Goal: Transaction & Acquisition: Purchase product/service

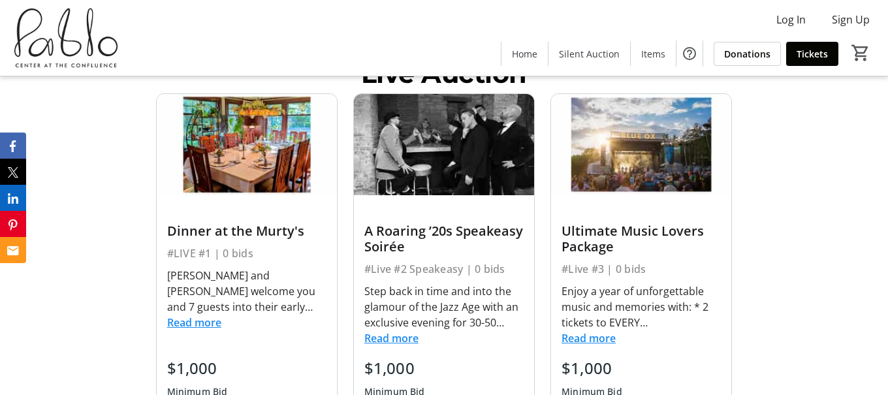
scroll to position [358, 0]
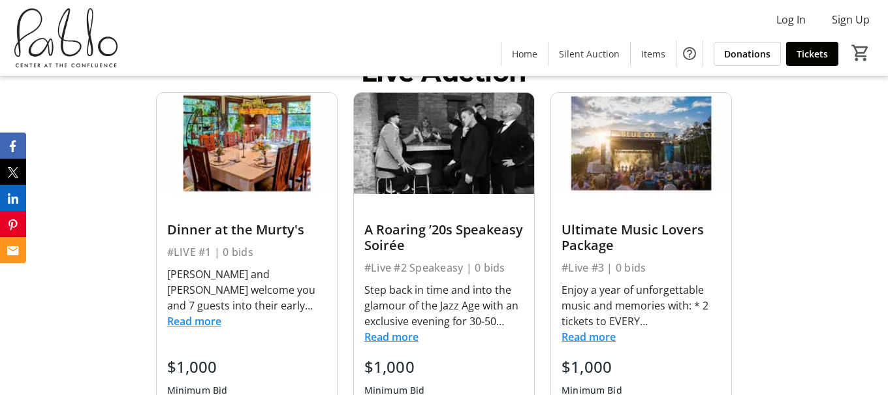
click at [192, 324] on button "Read more" at bounding box center [194, 321] width 54 height 16
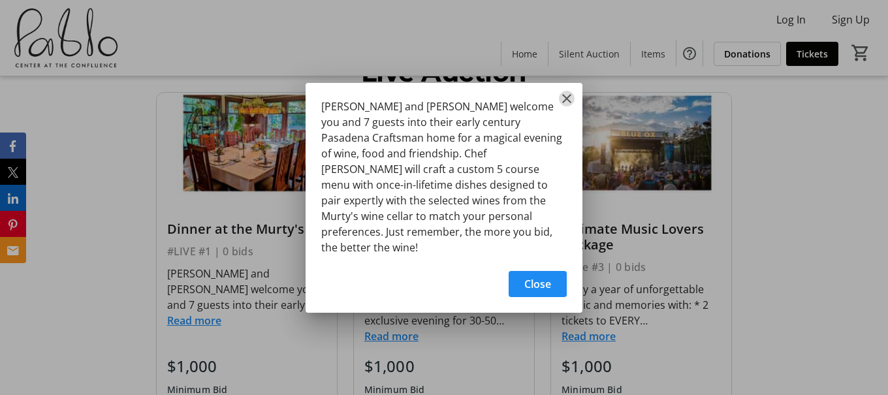
click at [568, 106] on mat-icon "Close" at bounding box center [567, 99] width 16 height 16
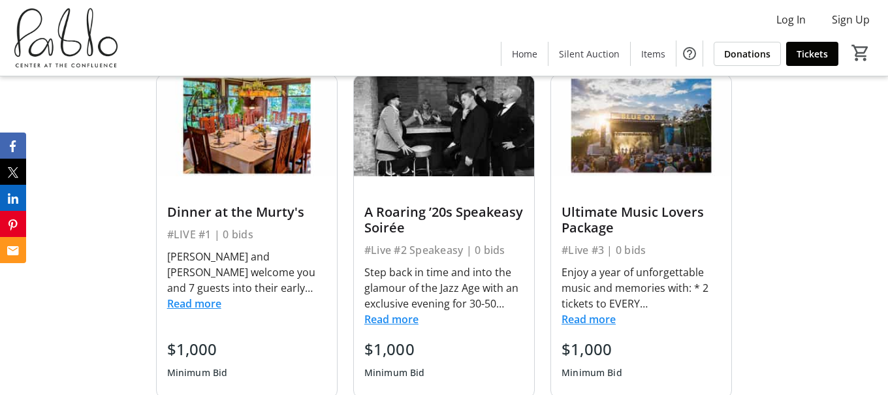
scroll to position [379, 0]
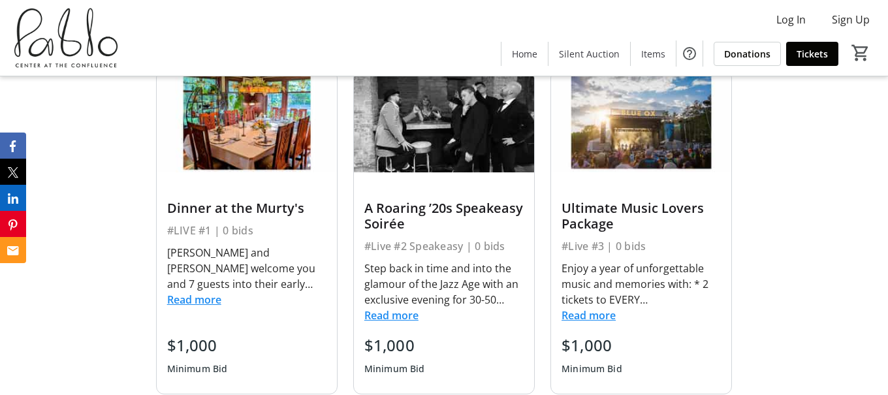
click at [585, 317] on button "Read more" at bounding box center [588, 315] width 54 height 16
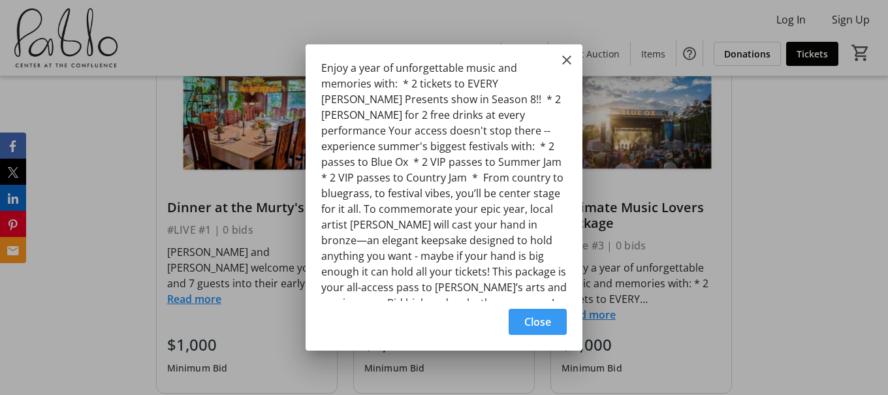
scroll to position [1, 0]
click at [565, 59] on mat-icon "Close" at bounding box center [567, 60] width 16 height 16
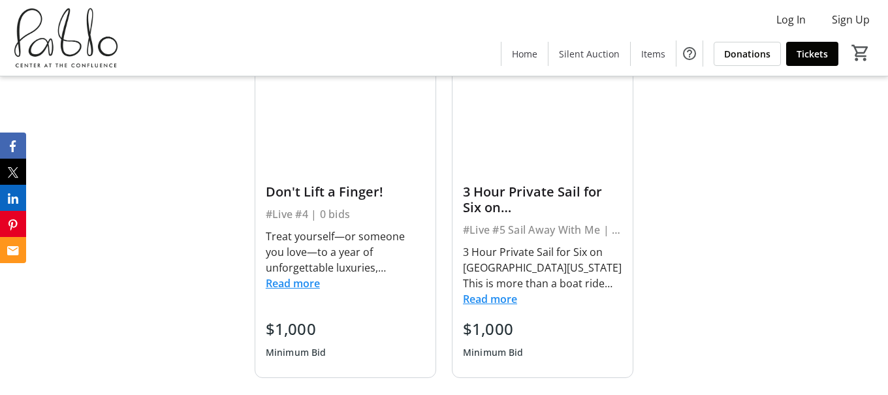
scroll to position [732, 0]
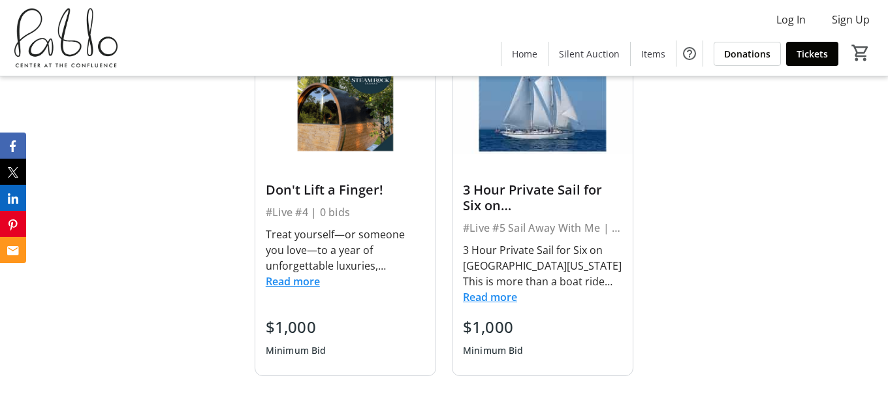
click at [486, 296] on button "Read more" at bounding box center [490, 297] width 54 height 16
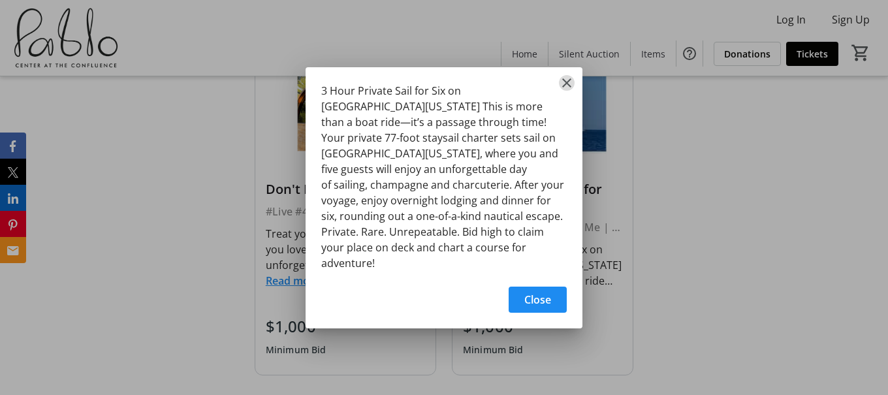
click at [569, 91] on mat-icon "Close" at bounding box center [567, 83] width 16 height 16
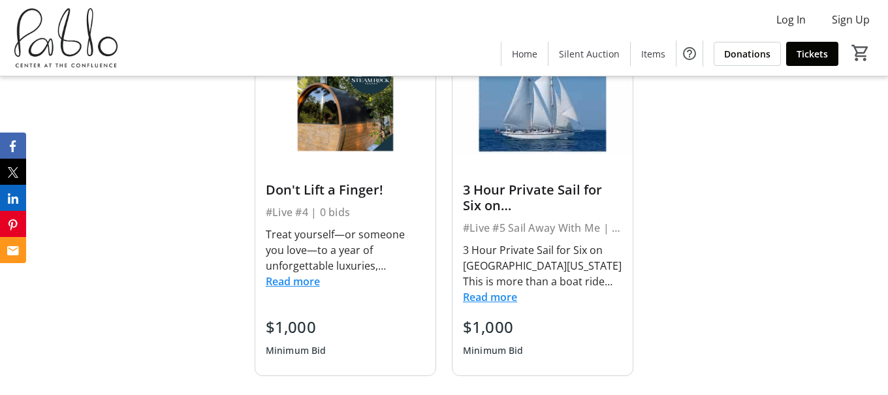
click at [292, 282] on button "Read more" at bounding box center [293, 282] width 54 height 16
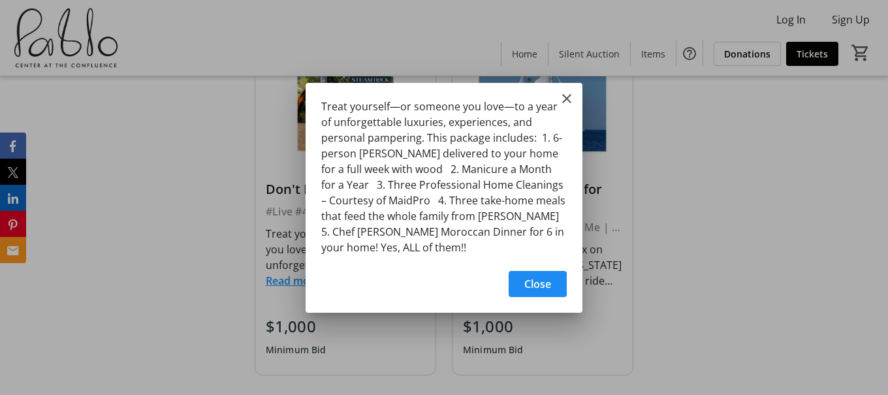
scroll to position [0, 0]
click at [567, 93] on mat-icon "Close" at bounding box center [567, 99] width 16 height 16
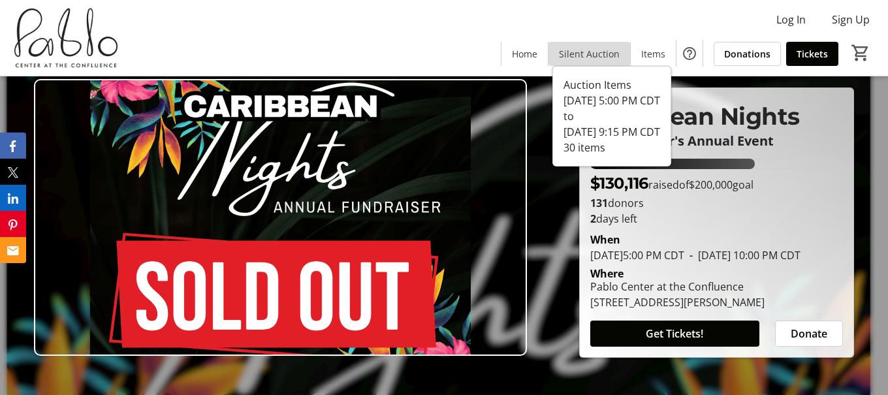
click at [595, 47] on span "Silent Auction" at bounding box center [589, 54] width 61 height 14
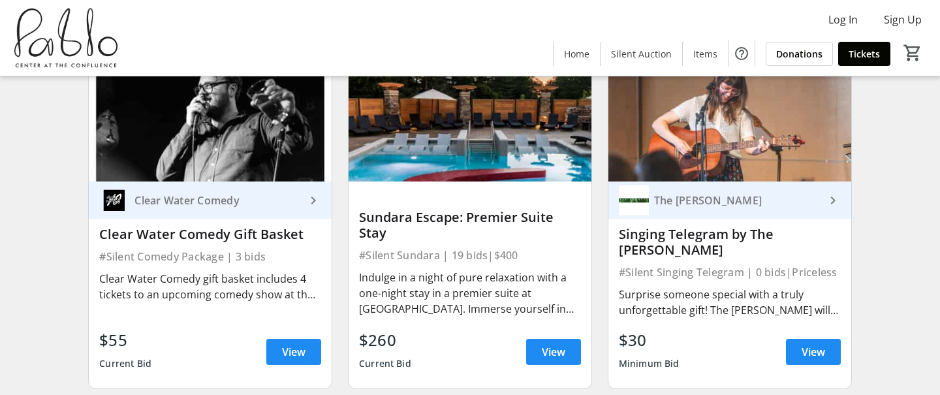
scroll to position [880, 0]
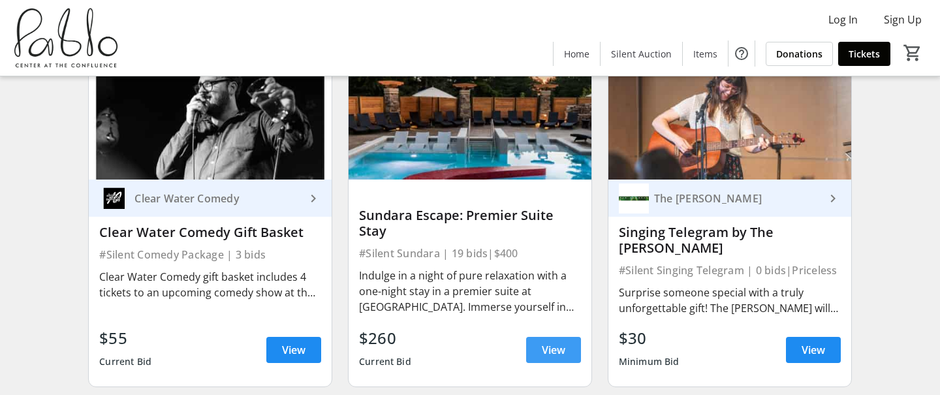
click at [546, 342] on span "View" at bounding box center [554, 350] width 24 height 16
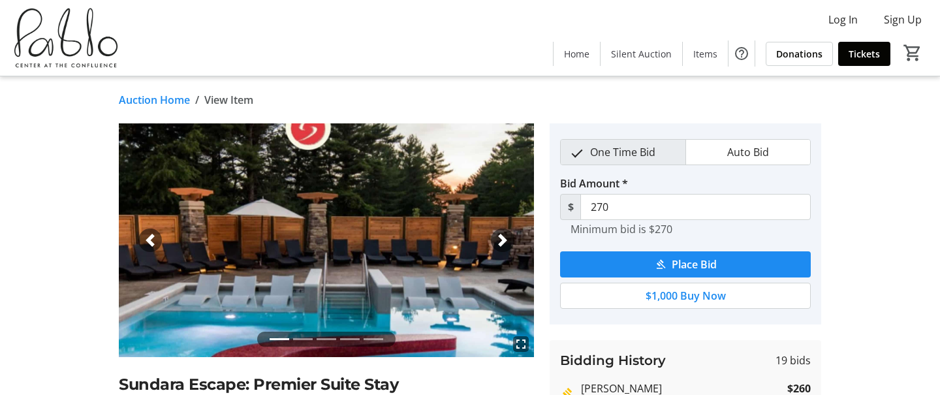
scroll to position [1, 0]
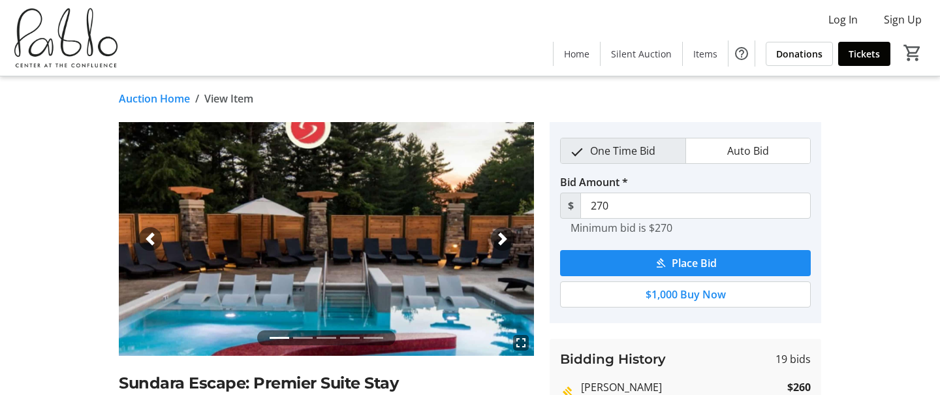
click at [506, 238] on span "button" at bounding box center [502, 238] width 13 height 13
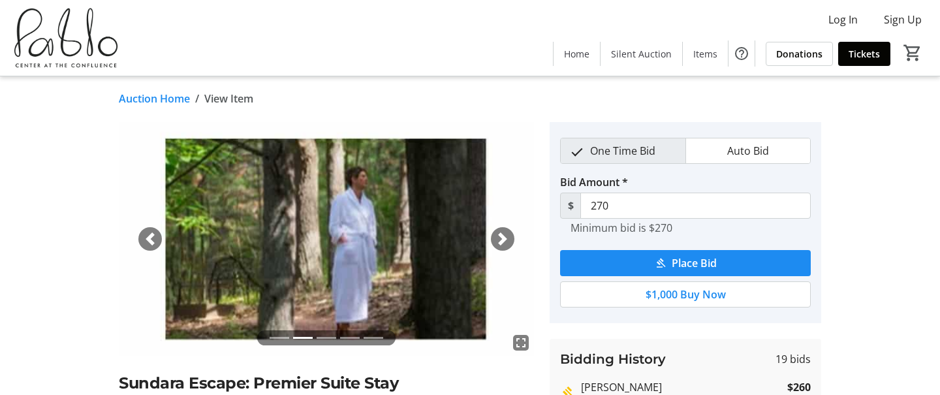
click at [506, 238] on span "button" at bounding box center [502, 238] width 13 height 13
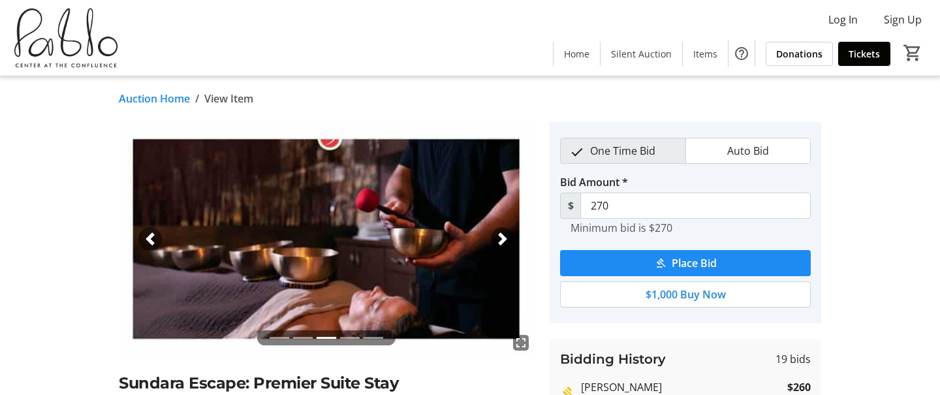
click at [506, 238] on span "button" at bounding box center [502, 238] width 13 height 13
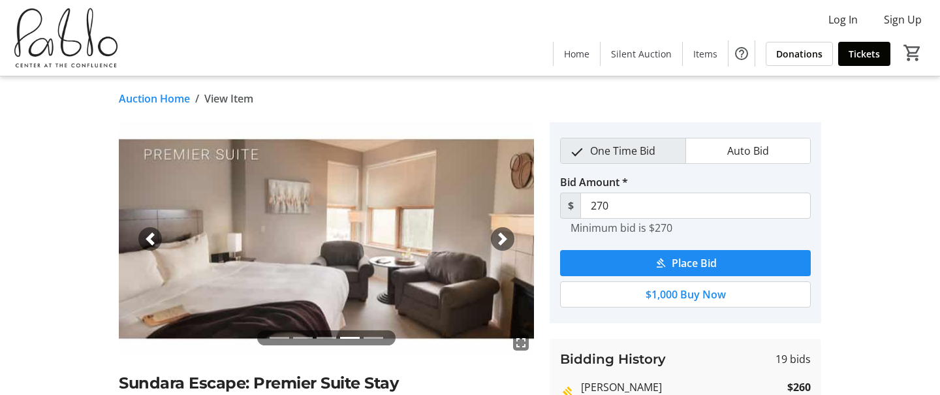
click at [506, 238] on span "button" at bounding box center [502, 238] width 13 height 13
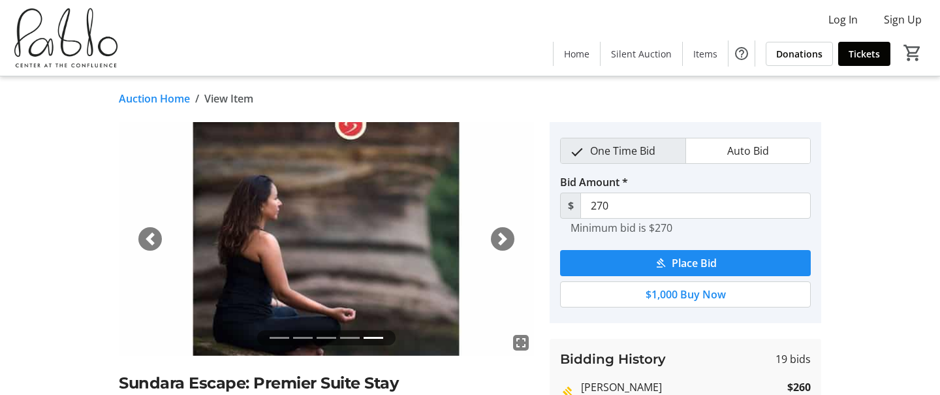
click at [506, 238] on span "button" at bounding box center [502, 238] width 13 height 13
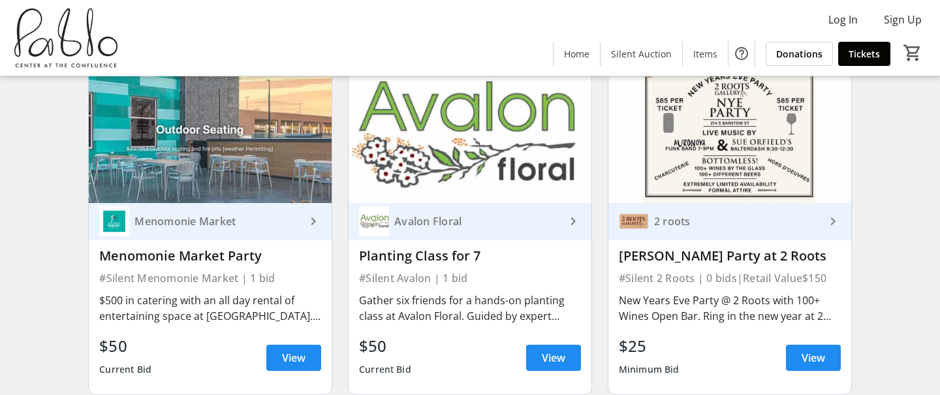
scroll to position [1594, 0]
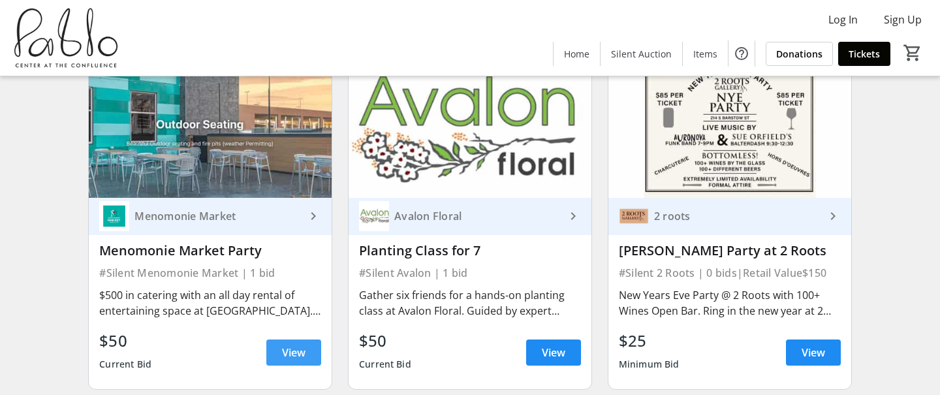
click at [286, 349] on span "View" at bounding box center [294, 353] width 24 height 16
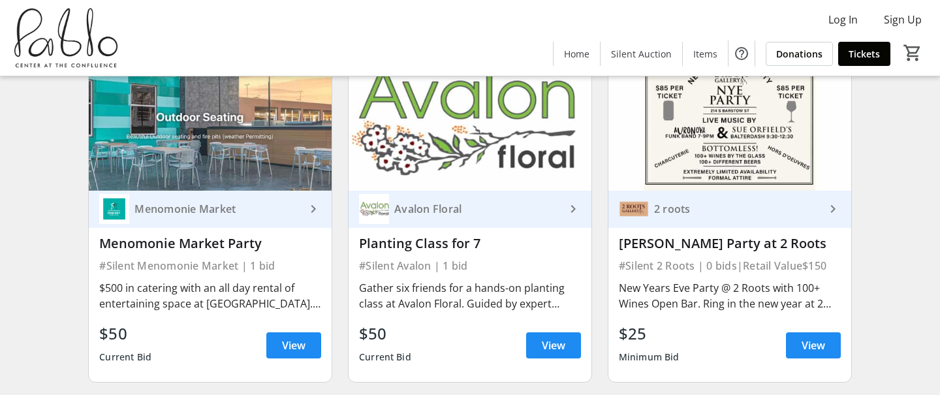
scroll to position [1602, 0]
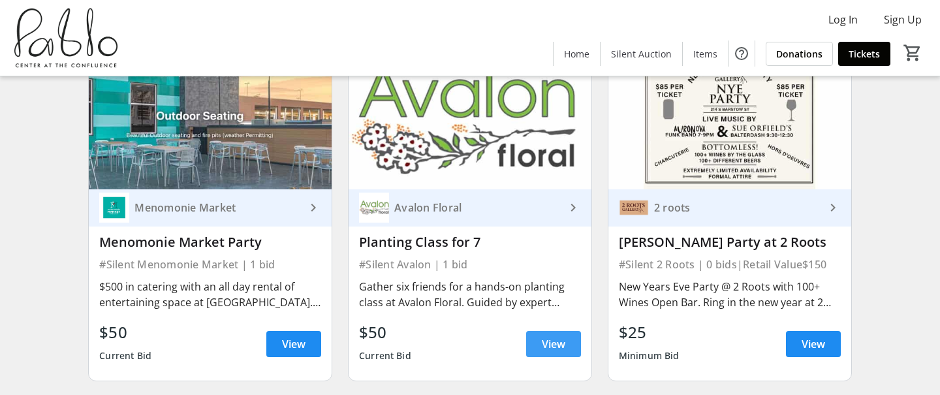
click at [543, 339] on span "View" at bounding box center [554, 344] width 24 height 16
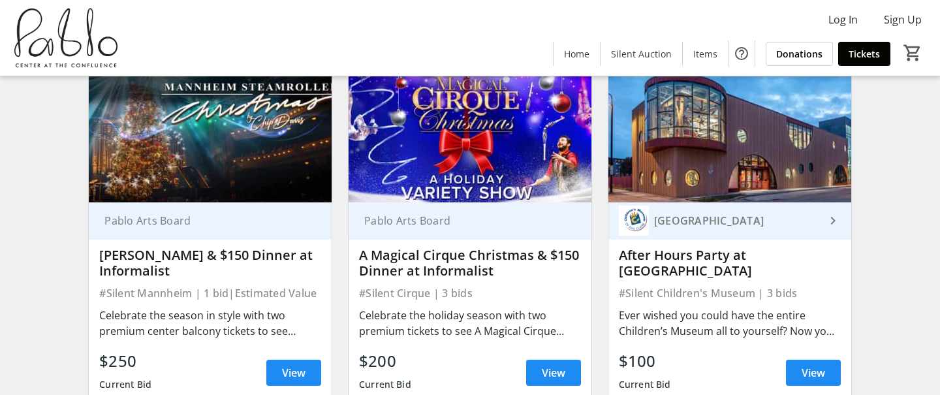
scroll to position [1942, 0]
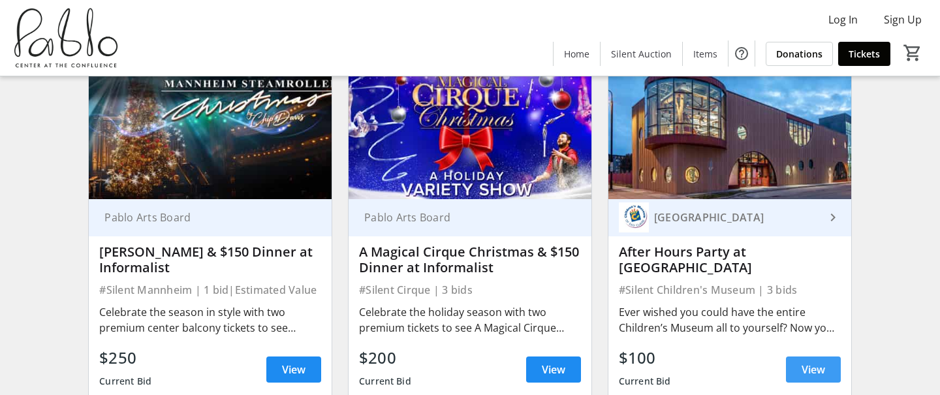
click at [816, 369] on span "View" at bounding box center [814, 370] width 24 height 16
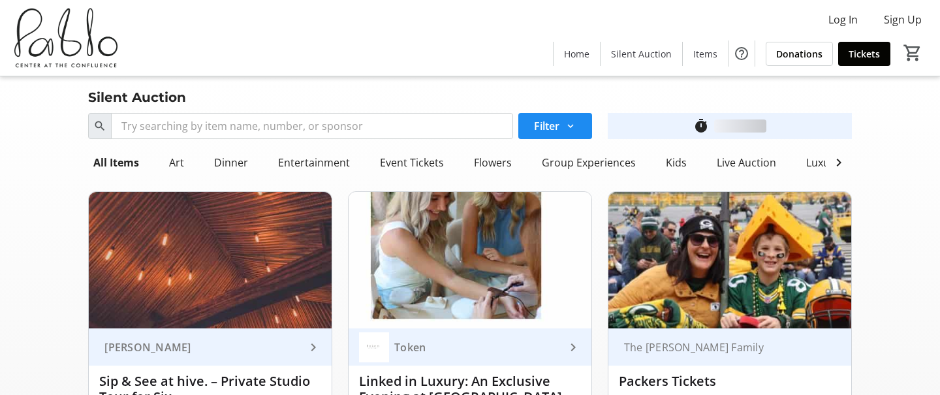
scroll to position [1942, 0]
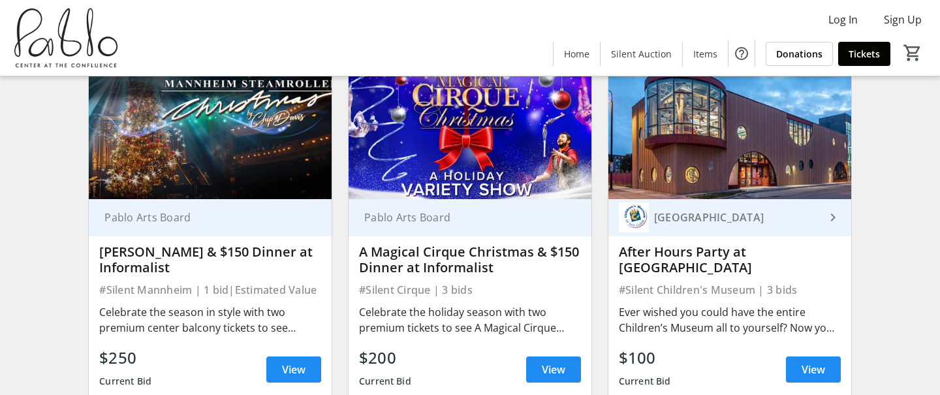
click at [482, 153] on img at bounding box center [470, 131] width 243 height 136
click at [462, 178] on img at bounding box center [470, 131] width 243 height 136
click at [554, 362] on span "View" at bounding box center [554, 370] width 24 height 16
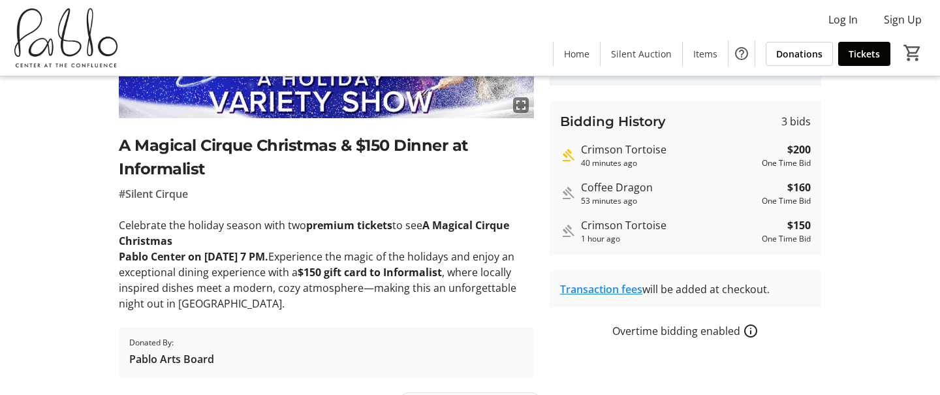
scroll to position [240, 0]
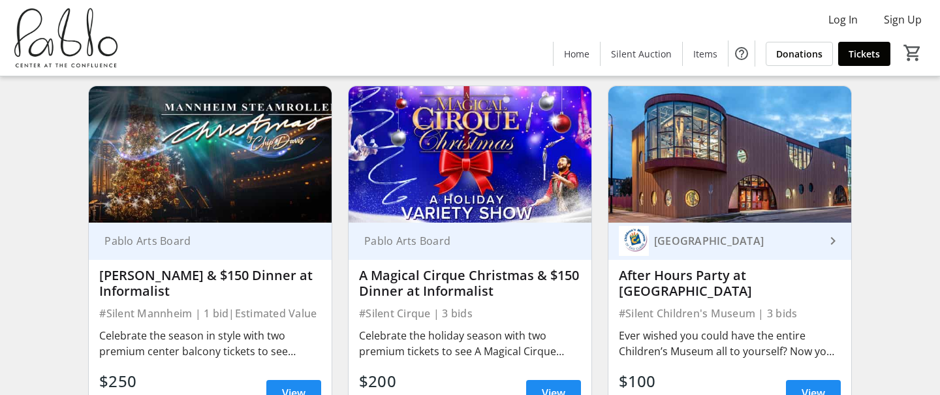
scroll to position [1940, 0]
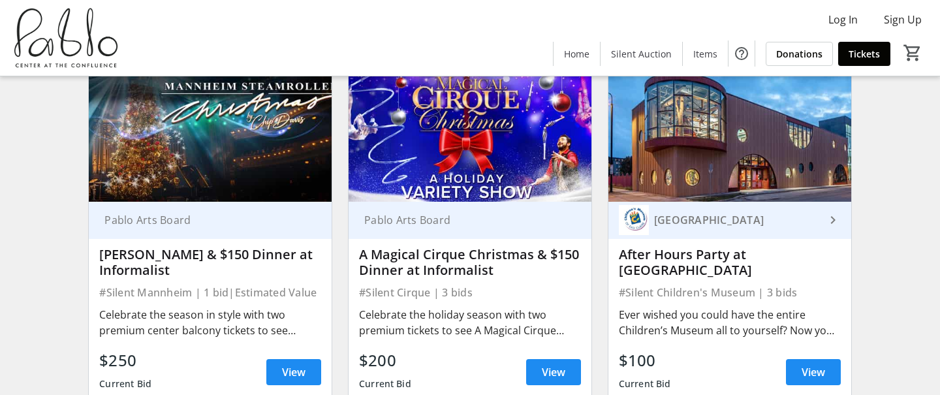
click at [240, 147] on img at bounding box center [210, 133] width 243 height 136
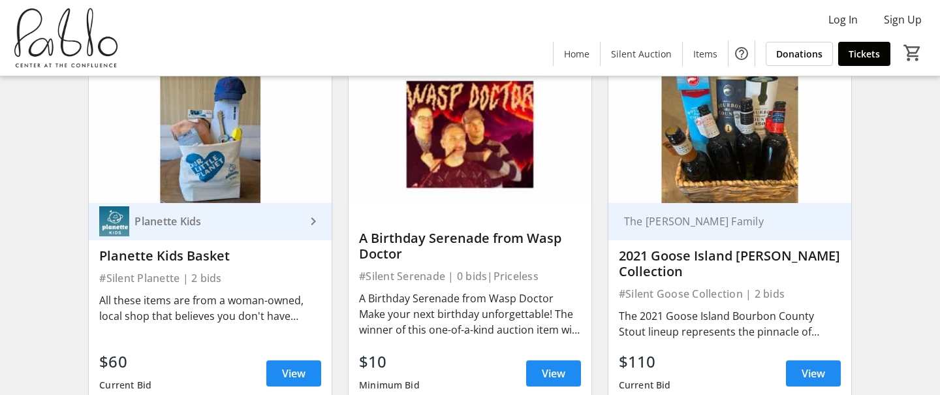
scroll to position [2303, 0]
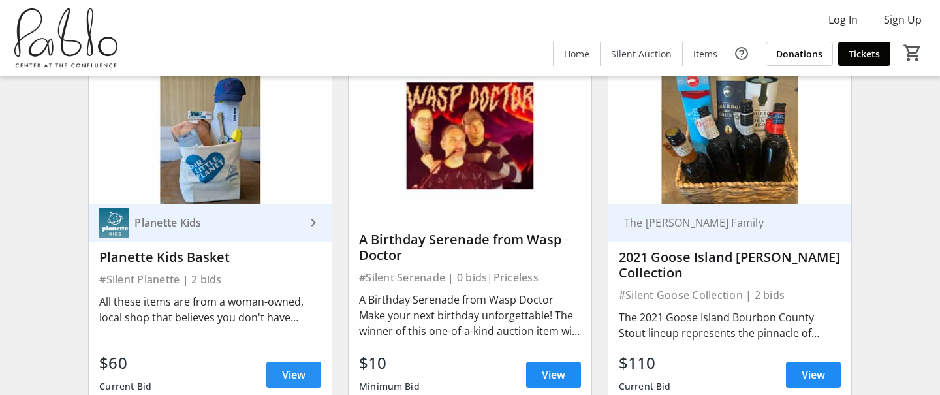
click at [290, 372] on span "View" at bounding box center [294, 375] width 24 height 16
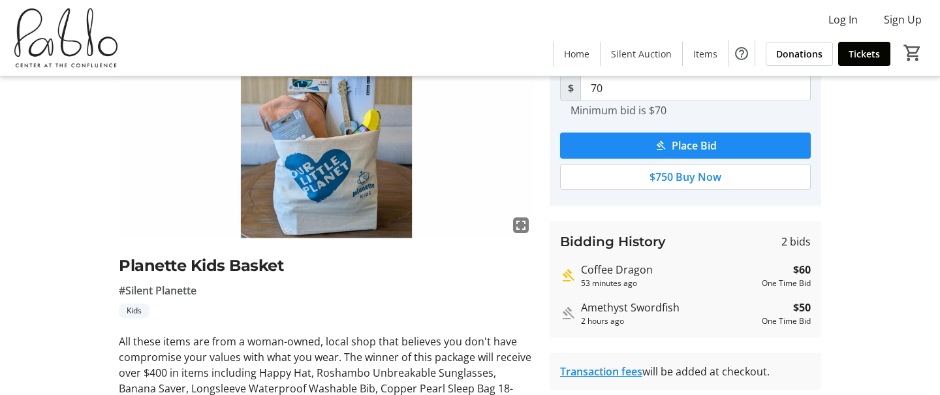
scroll to position [37, 0]
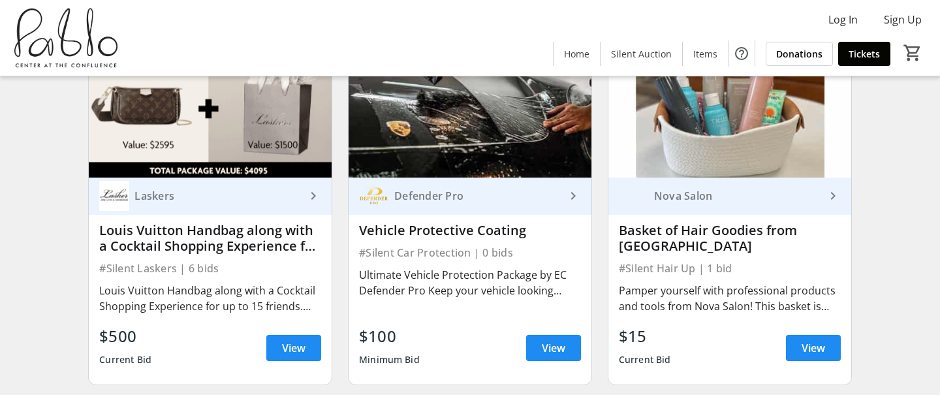
scroll to position [2747, 0]
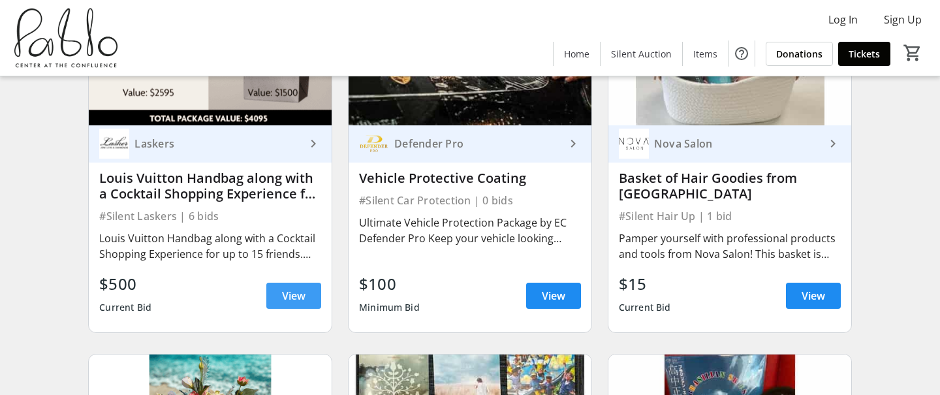
click at [287, 288] on span "View" at bounding box center [294, 296] width 24 height 16
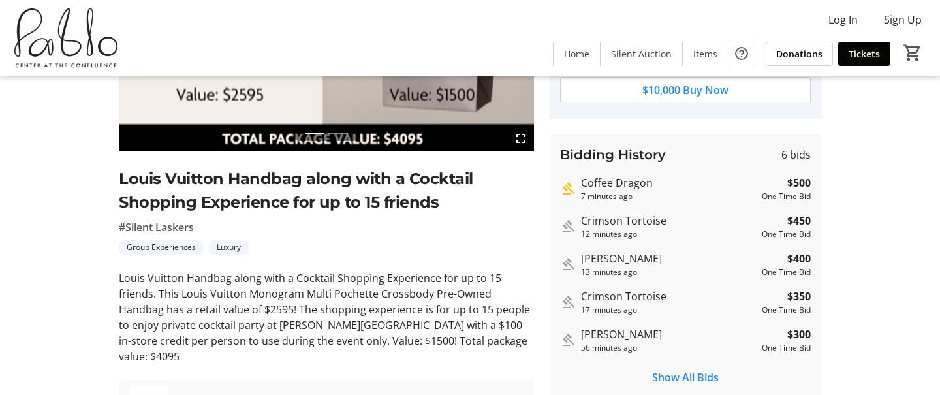
scroll to position [210, 0]
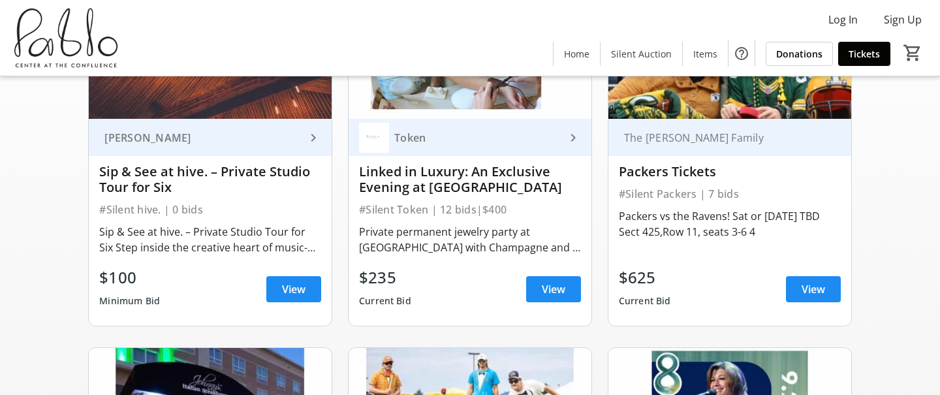
scroll to position [2747, 0]
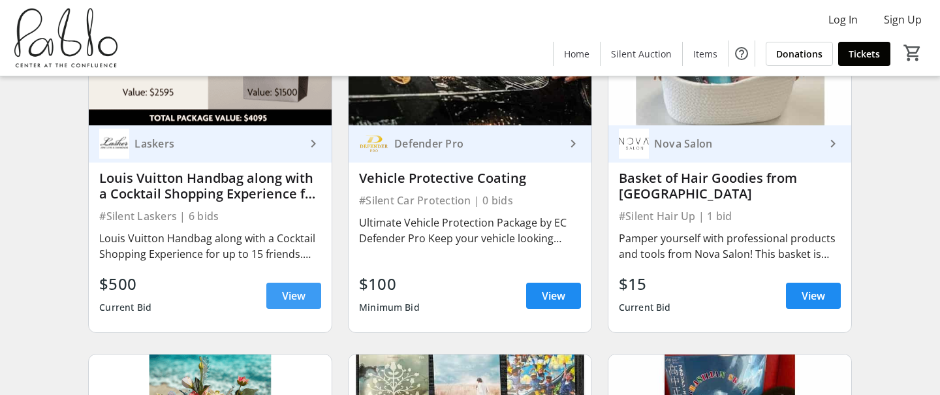
click at [287, 293] on span "View" at bounding box center [294, 296] width 24 height 16
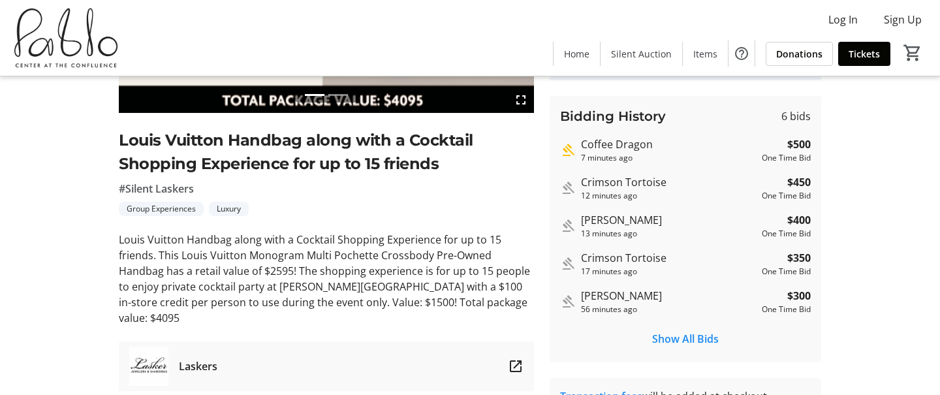
scroll to position [245, 0]
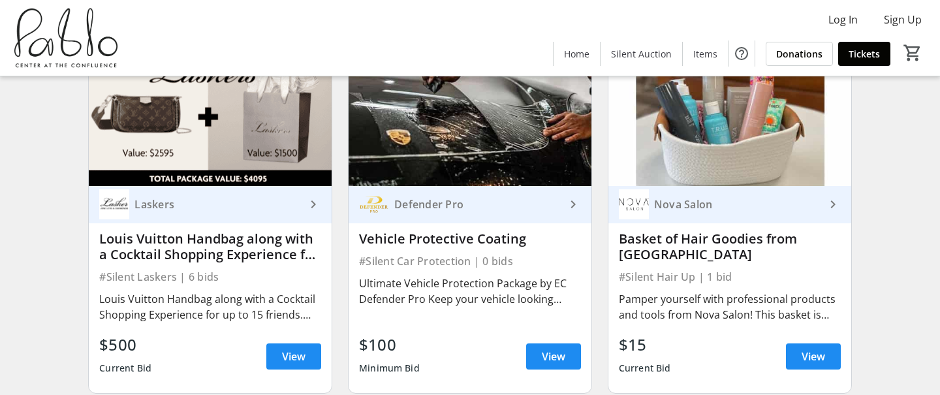
scroll to position [2681, 0]
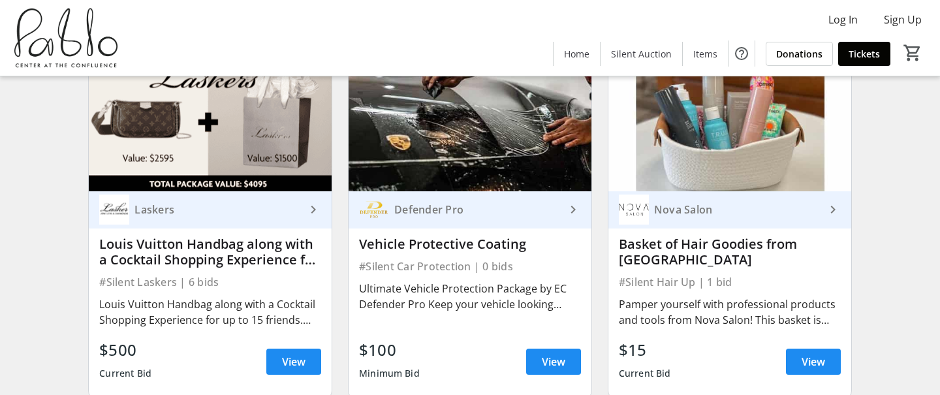
click at [734, 138] on img at bounding box center [729, 123] width 243 height 136
click at [812, 354] on span "View" at bounding box center [814, 362] width 24 height 16
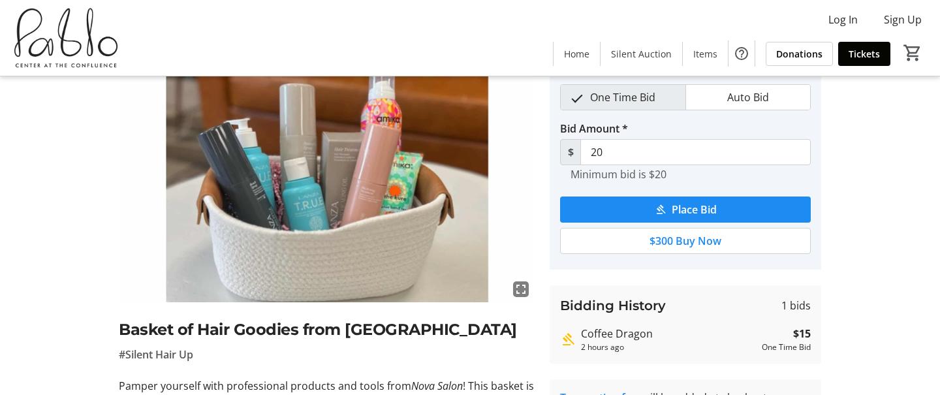
scroll to position [50, 0]
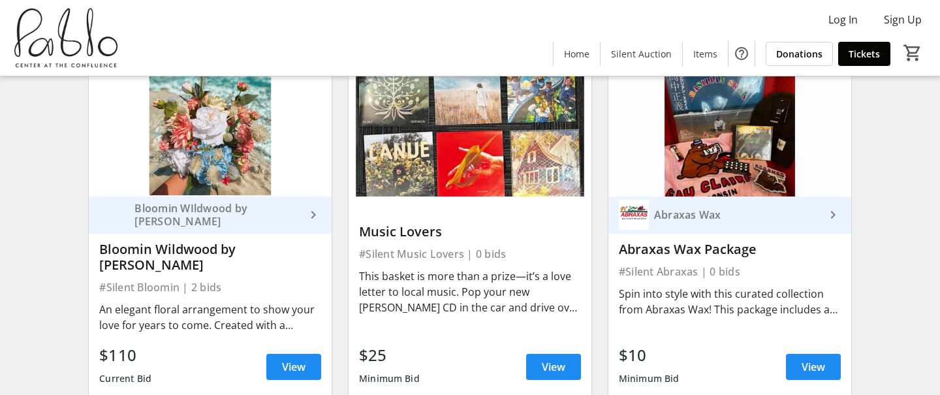
scroll to position [3040, 0]
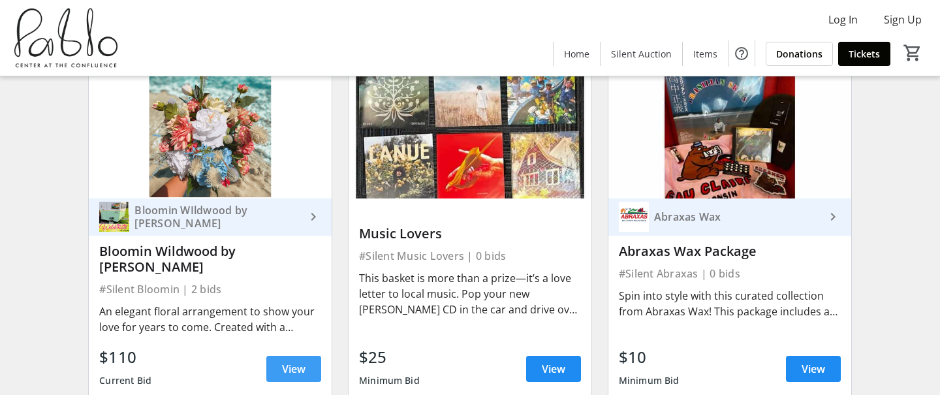
click at [297, 361] on span "View" at bounding box center [294, 369] width 24 height 16
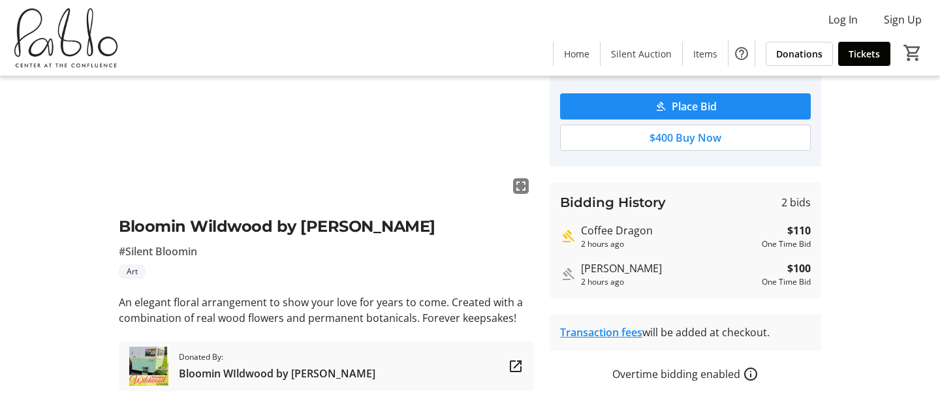
scroll to position [204, 0]
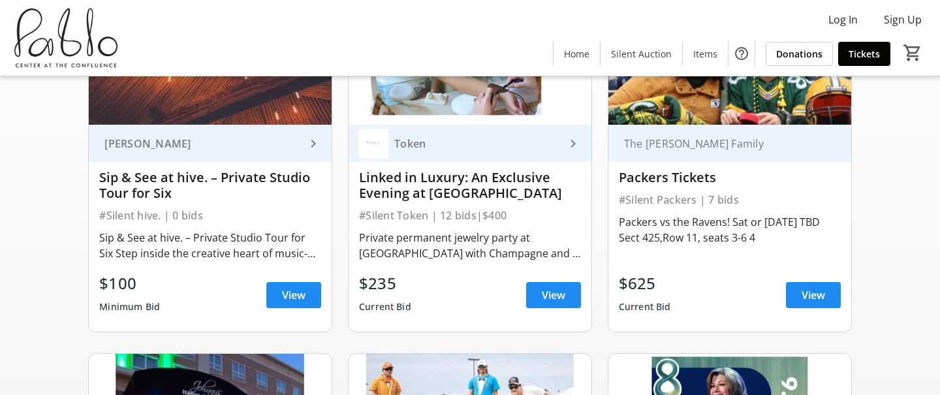
scroll to position [3040, 0]
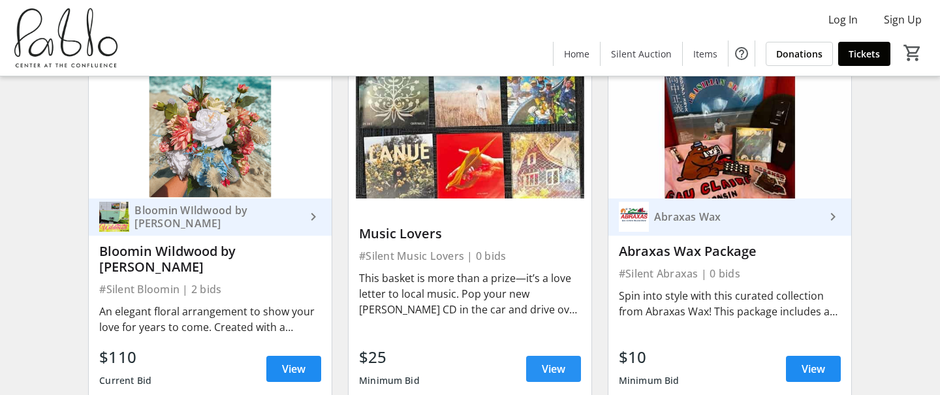
click at [559, 361] on span "View" at bounding box center [554, 369] width 24 height 16
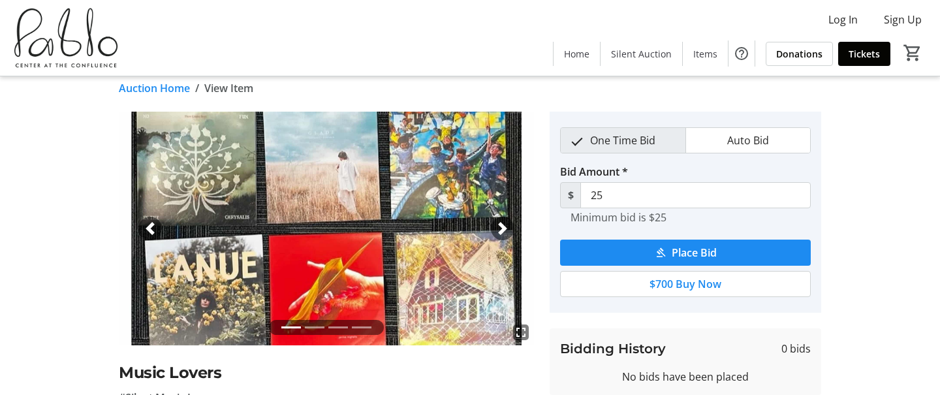
scroll to position [15, 0]
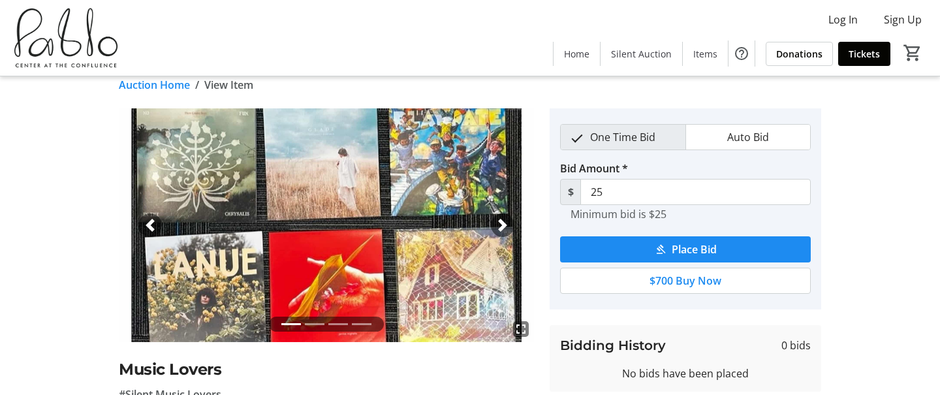
click at [495, 223] on div "Next" at bounding box center [503, 225] width 24 height 24
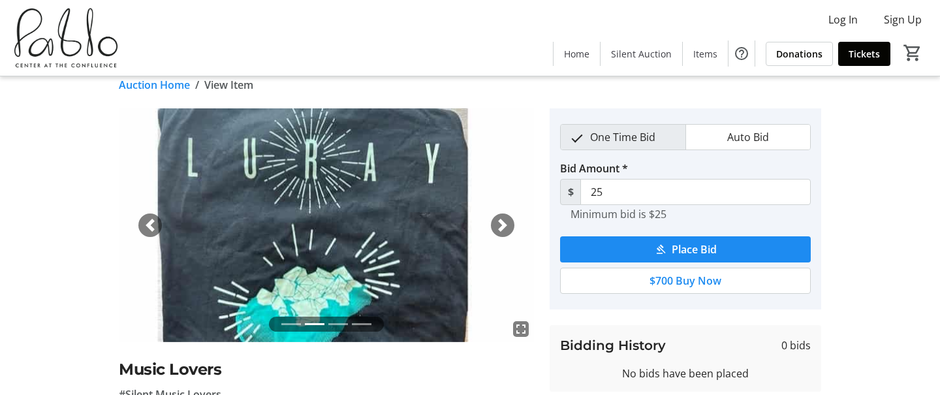
click at [495, 223] on div "Next" at bounding box center [503, 225] width 24 height 24
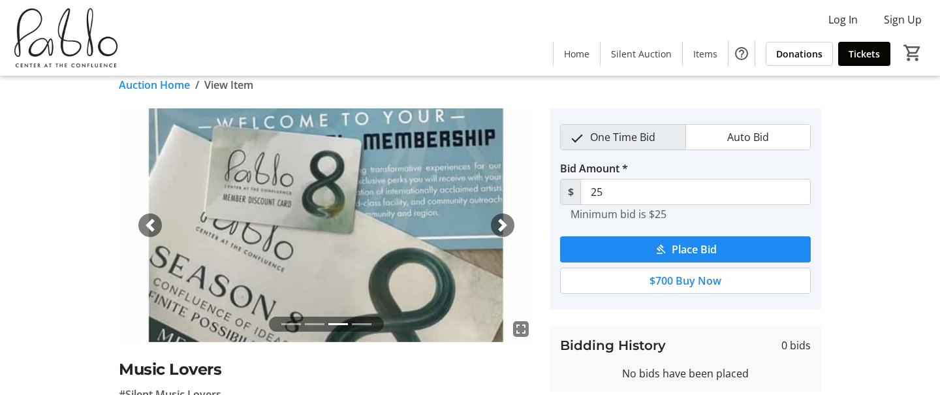
click at [495, 223] on div "Next" at bounding box center [503, 225] width 24 height 24
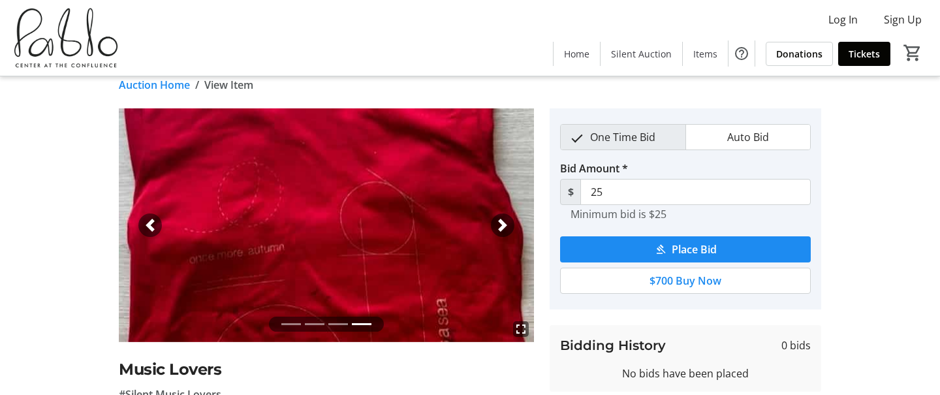
click at [495, 223] on div "Next" at bounding box center [503, 225] width 24 height 24
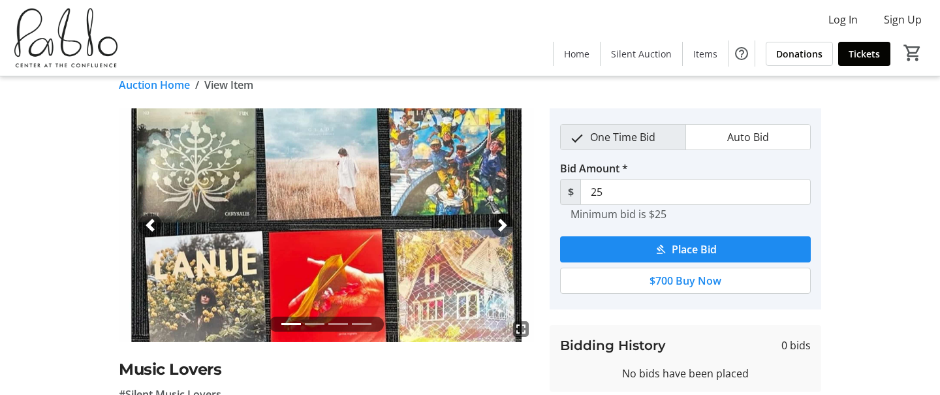
click at [495, 223] on div "Next" at bounding box center [503, 225] width 24 height 24
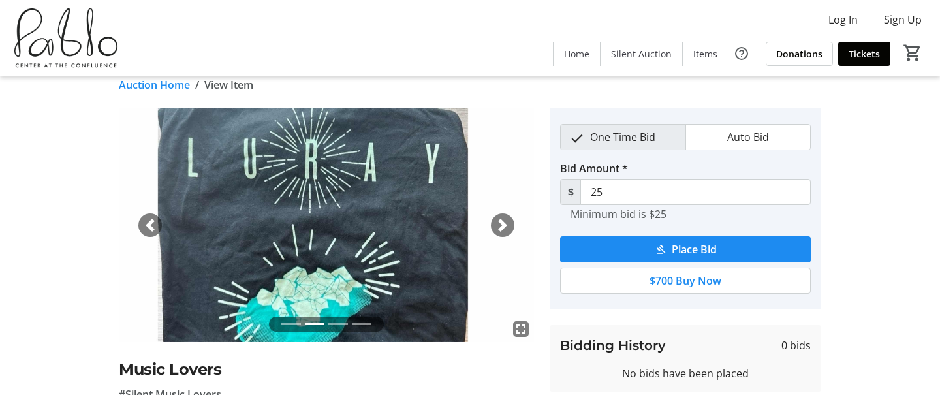
click at [99, 228] on div "fullscreen fullscreen fullscreen fullscreen Previous Next Music Lovers #Silent …" at bounding box center [470, 358] width 862 height 501
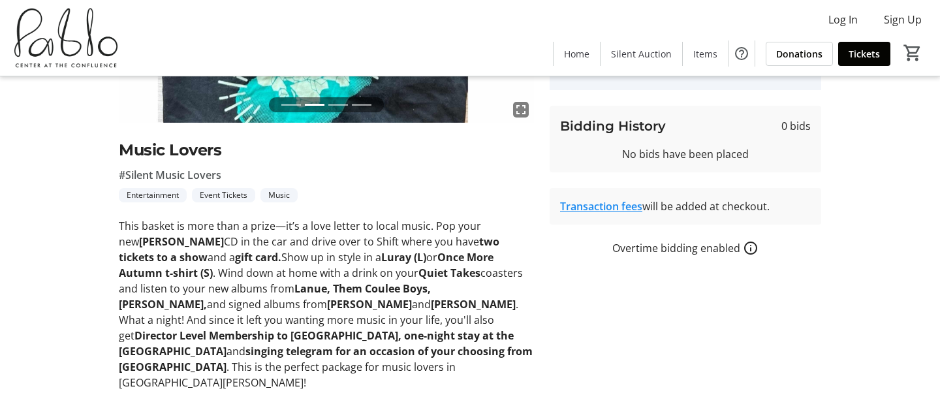
scroll to position [235, 0]
click at [431, 308] on strong "[PERSON_NAME]" at bounding box center [473, 303] width 85 height 14
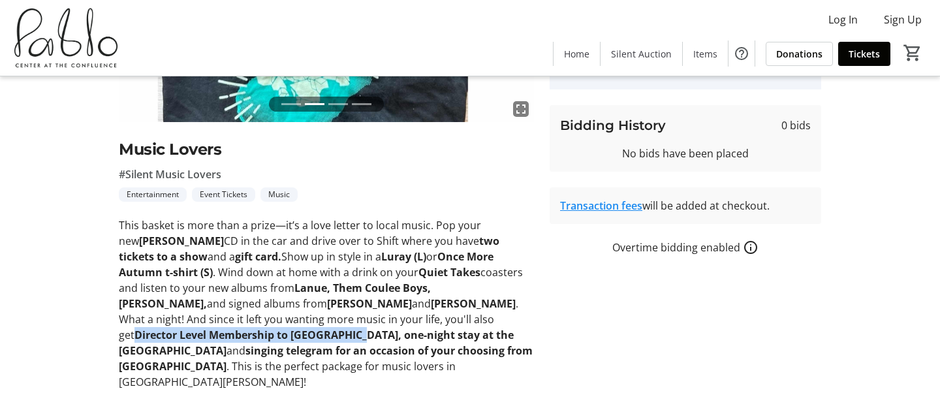
drag, startPoint x: 346, startPoint y: 317, endPoint x: 153, endPoint y: 332, distance: 193.8
click at [153, 332] on strong "Director Level Membership to [GEOGRAPHIC_DATA], one-night stay at the [GEOGRAPH…" at bounding box center [316, 343] width 395 height 30
copy strong "Director Level Membership to [GEOGRAPHIC_DATA]"
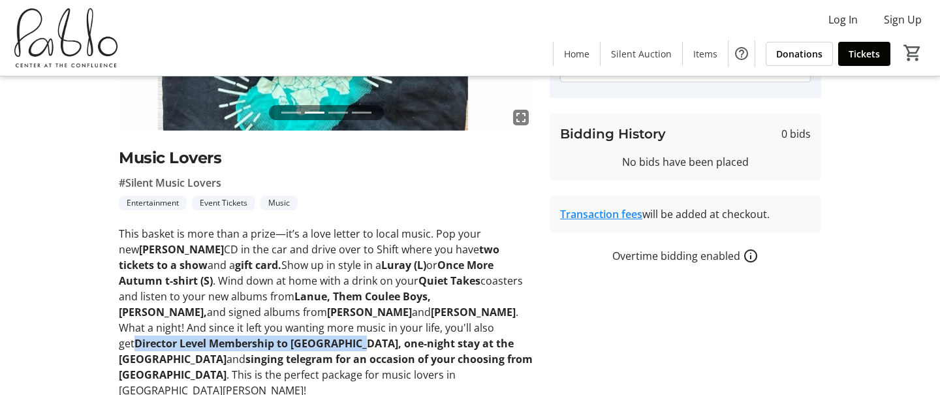
scroll to position [264, 0]
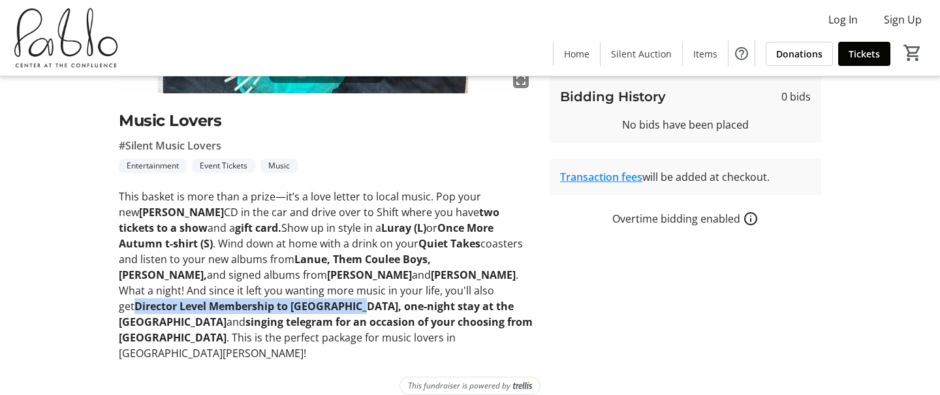
click at [749, 217] on mat-icon "How overtime bidding works for silent auctions" at bounding box center [751, 219] width 16 height 16
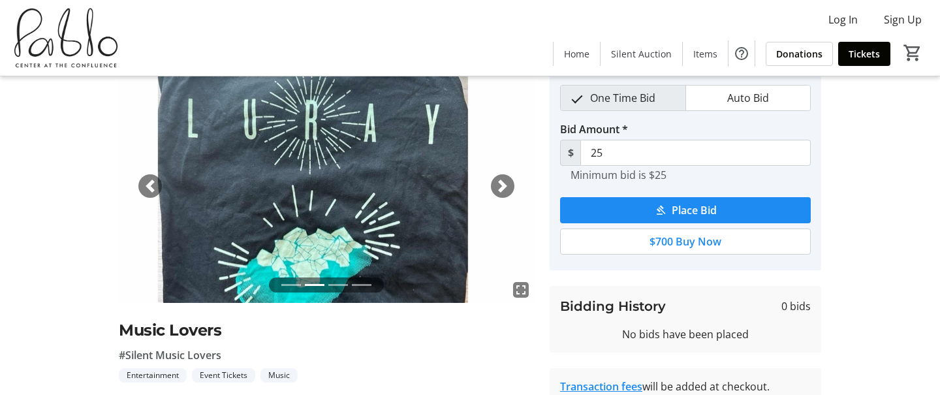
scroll to position [0, 0]
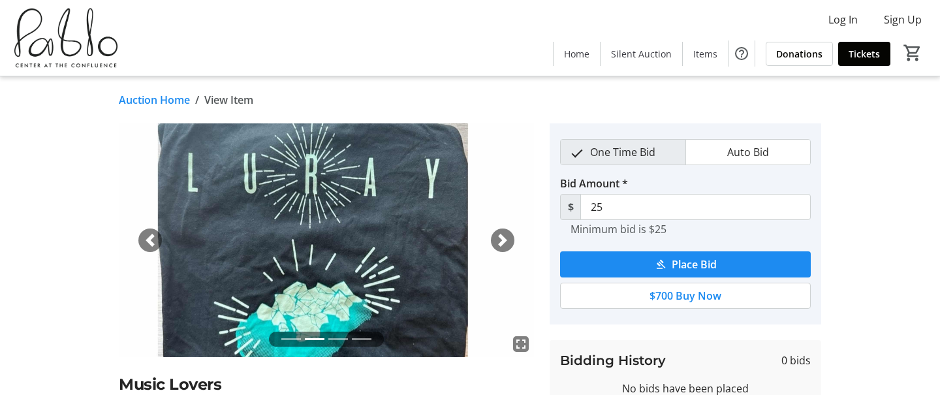
click at [61, 161] on div "fullscreen fullscreen fullscreen fullscreen Previous Next Music Lovers #Silent …" at bounding box center [470, 373] width 862 height 501
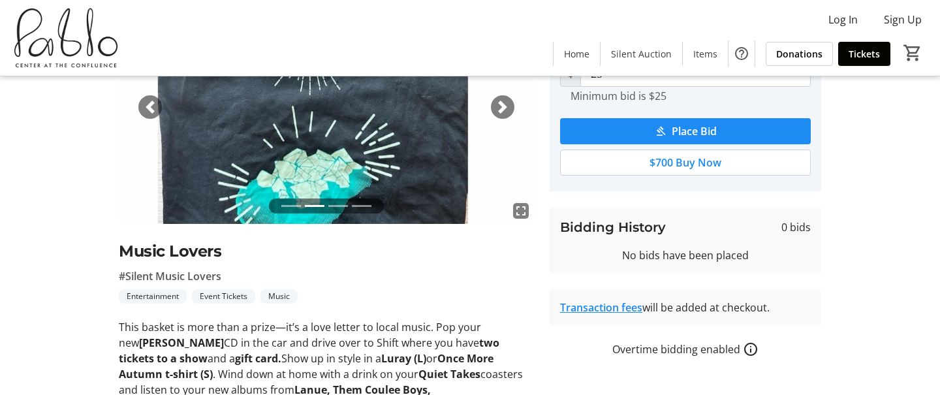
scroll to position [264, 0]
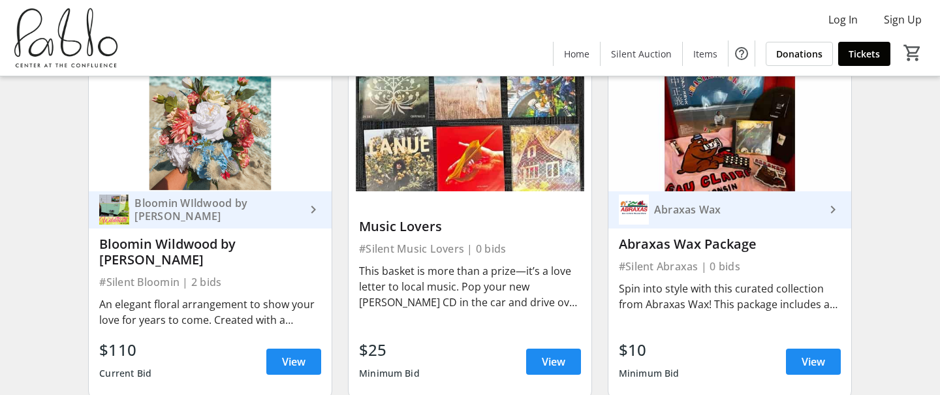
scroll to position [3048, 0]
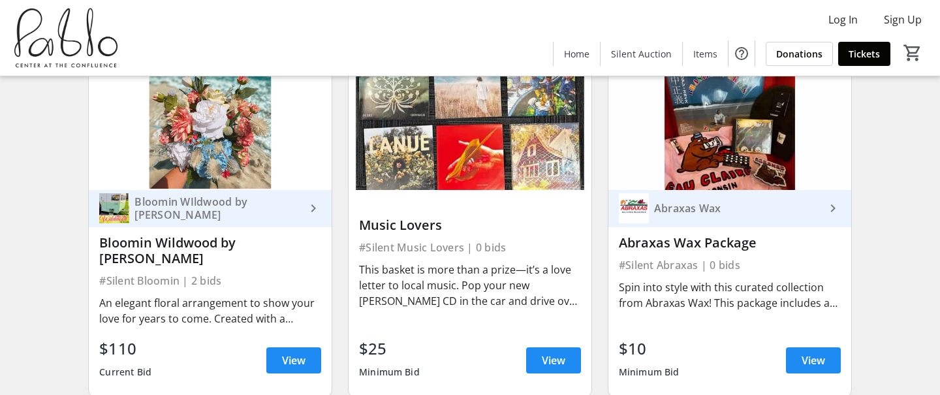
click at [697, 129] on img at bounding box center [729, 122] width 243 height 136
click at [817, 353] on span "View" at bounding box center [814, 361] width 24 height 16
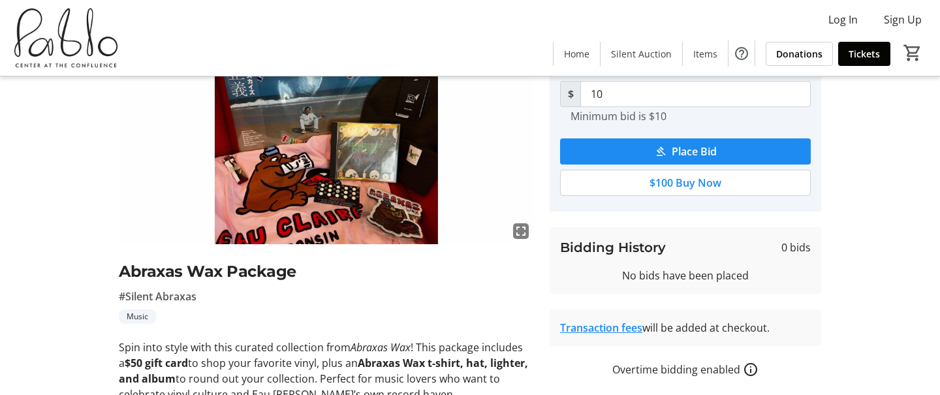
scroll to position [118, 0]
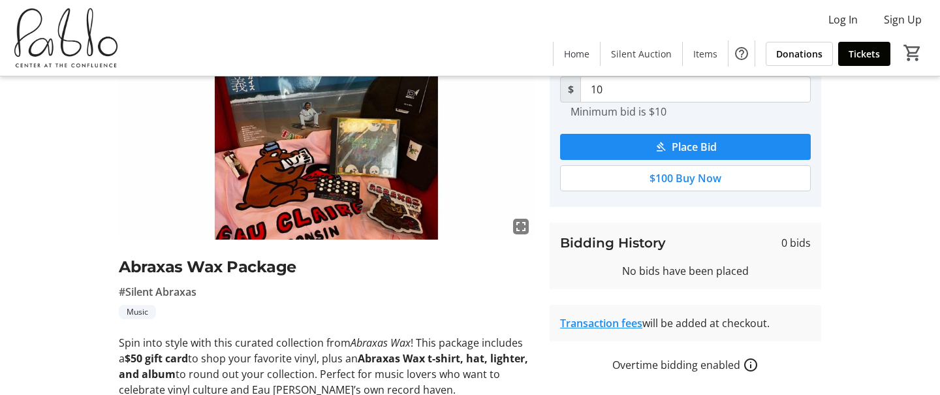
click at [351, 172] on img at bounding box center [326, 123] width 415 height 234
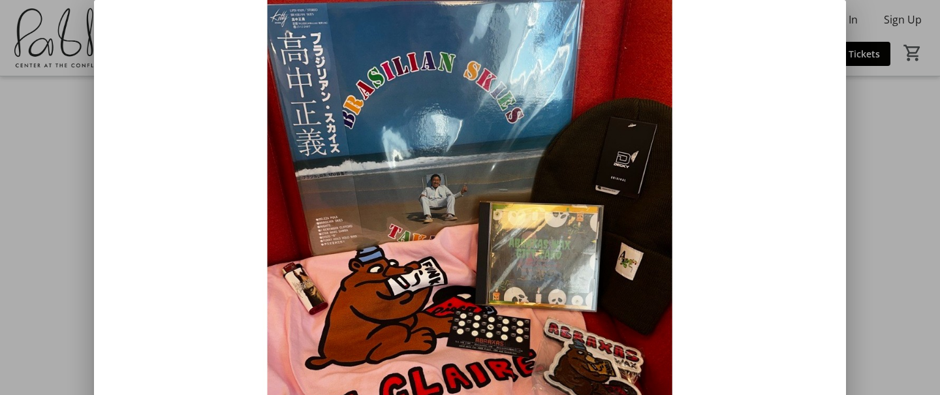
click at [210, 59] on img at bounding box center [470, 211] width 752 height 423
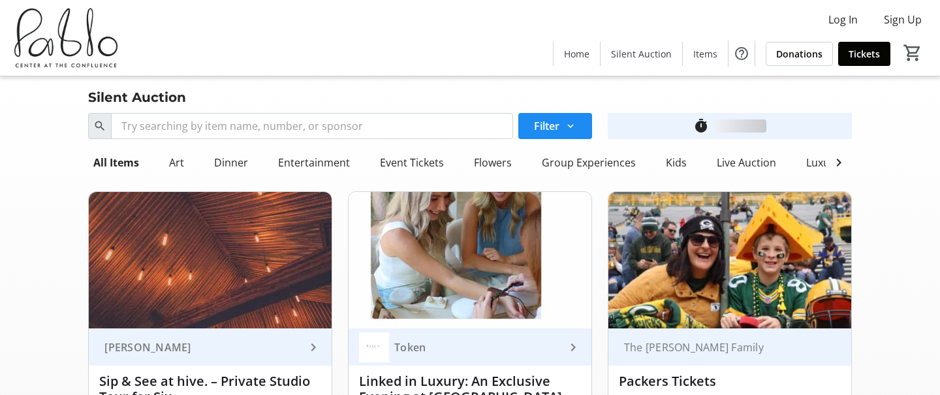
scroll to position [3048, 0]
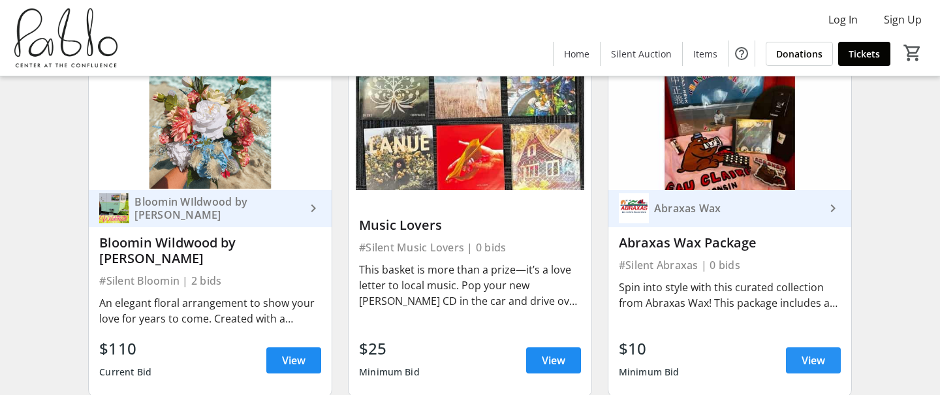
click at [811, 353] on span "View" at bounding box center [814, 361] width 24 height 16
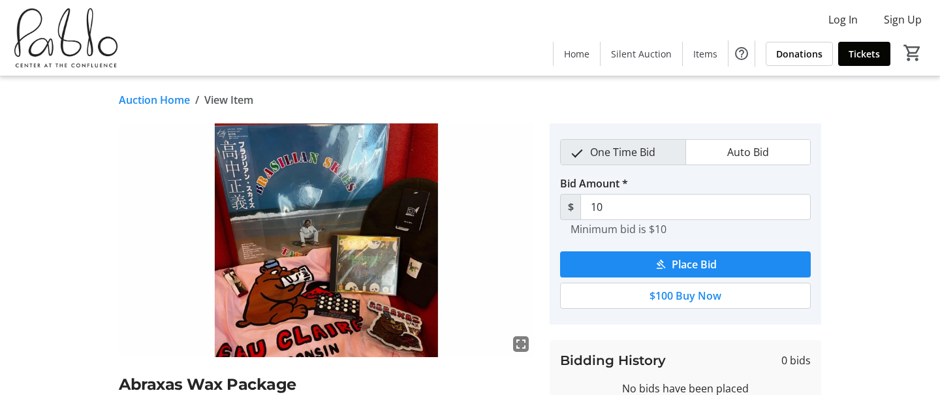
click at [163, 227] on img at bounding box center [326, 240] width 415 height 234
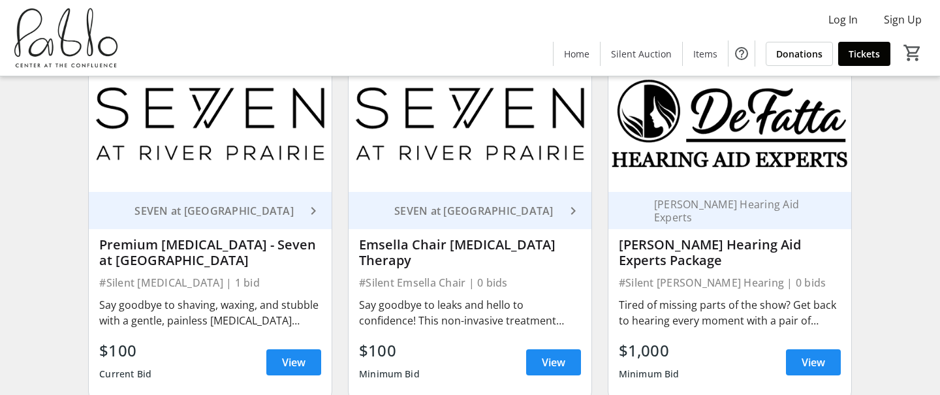
scroll to position [3415, 0]
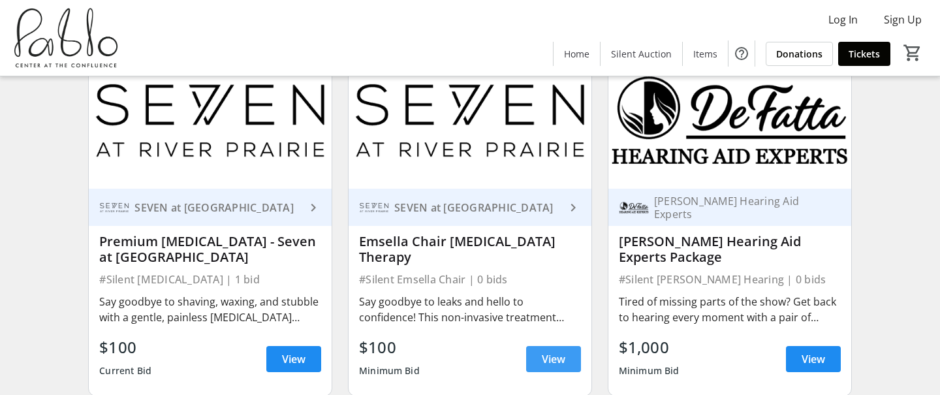
click at [561, 351] on span "View" at bounding box center [554, 359] width 24 height 16
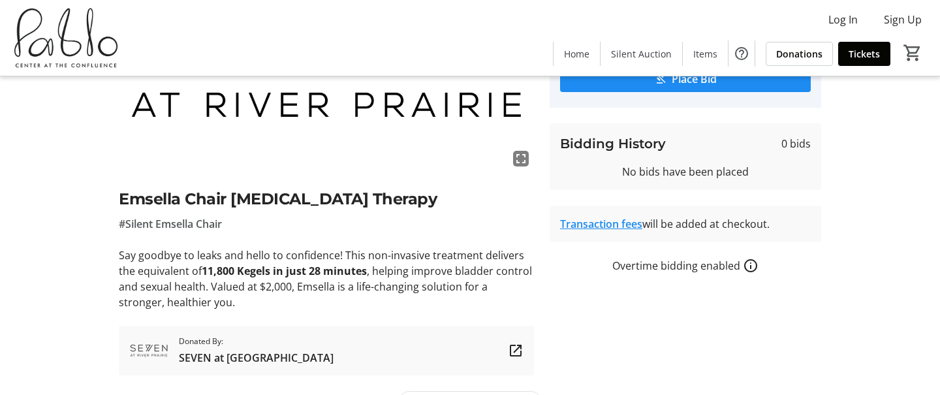
scroll to position [176, 0]
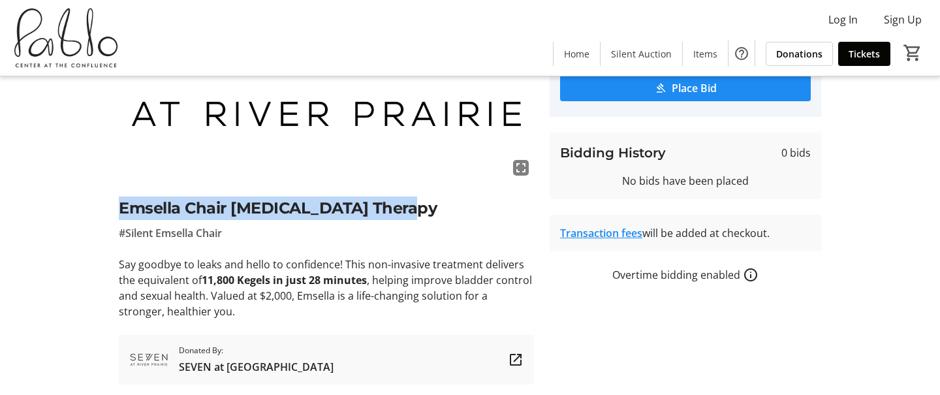
drag, startPoint x: 118, startPoint y: 205, endPoint x: 392, endPoint y: 208, distance: 273.5
click at [393, 208] on h2 "Emsella Chair [MEDICAL_DATA] Therapy" at bounding box center [326, 209] width 415 height 24
copy h2 "Emsella Chair [MEDICAL_DATA] Therapy"
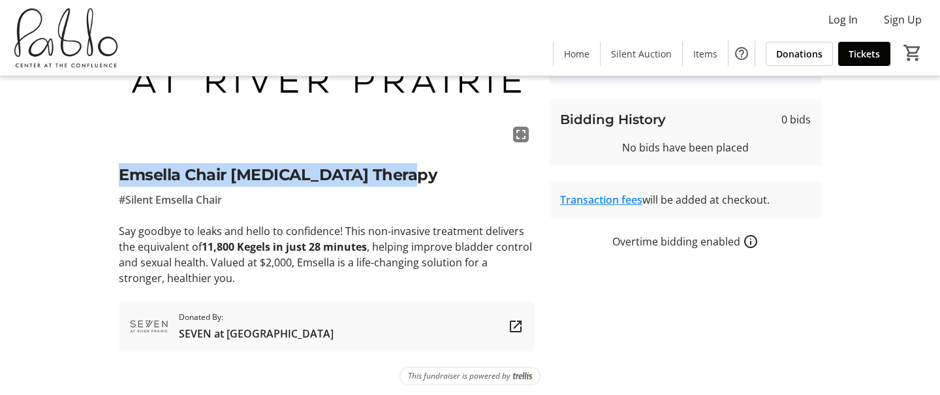
scroll to position [215, 0]
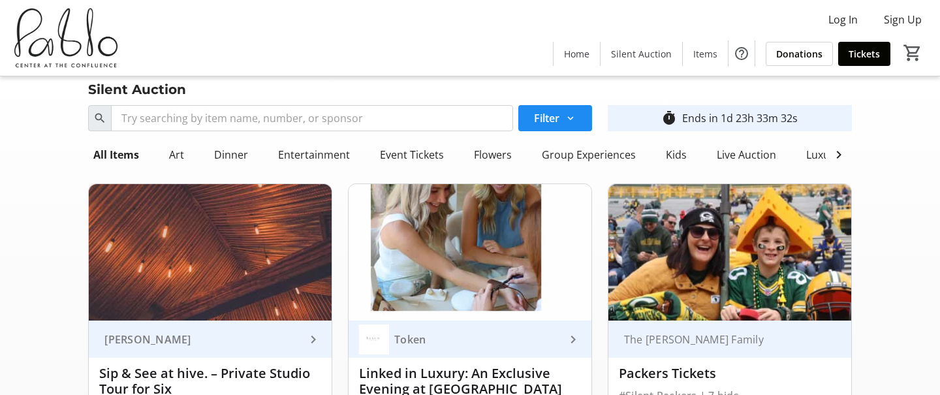
scroll to position [10, 0]
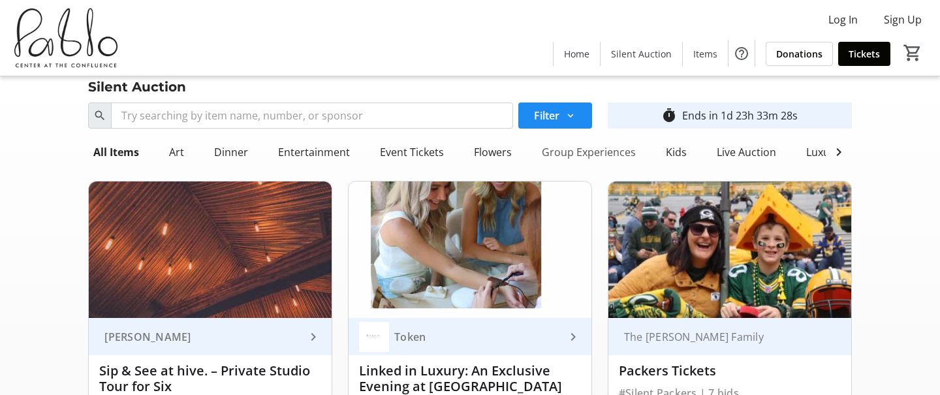
click at [585, 154] on div "Group Experiences" at bounding box center [589, 152] width 104 height 26
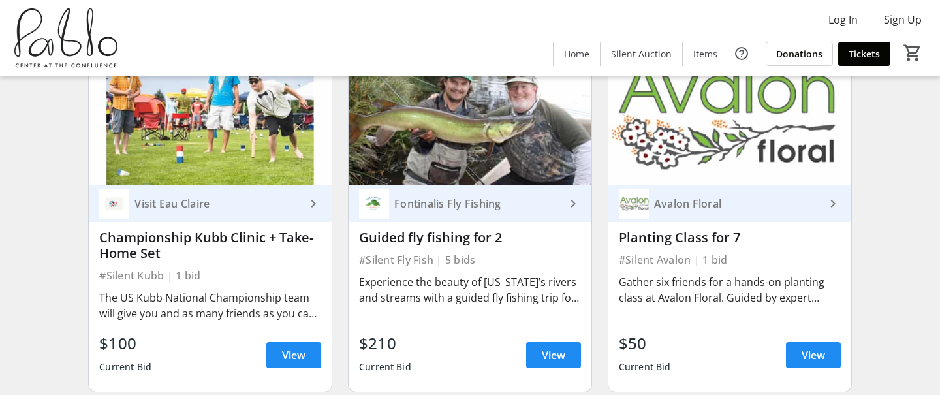
scroll to position [509, 0]
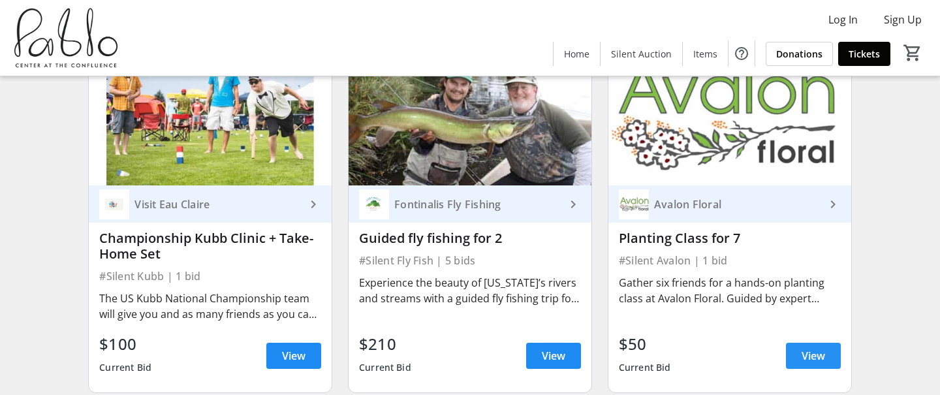
click at [812, 351] on span "View" at bounding box center [814, 356] width 24 height 16
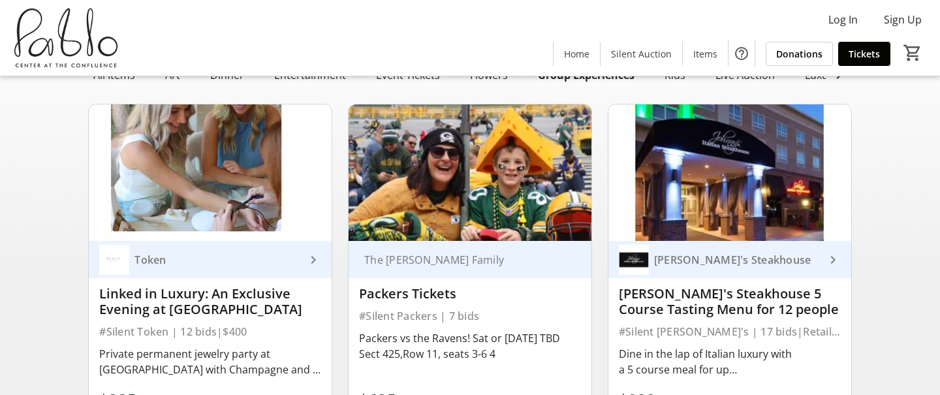
scroll to position [86, 0]
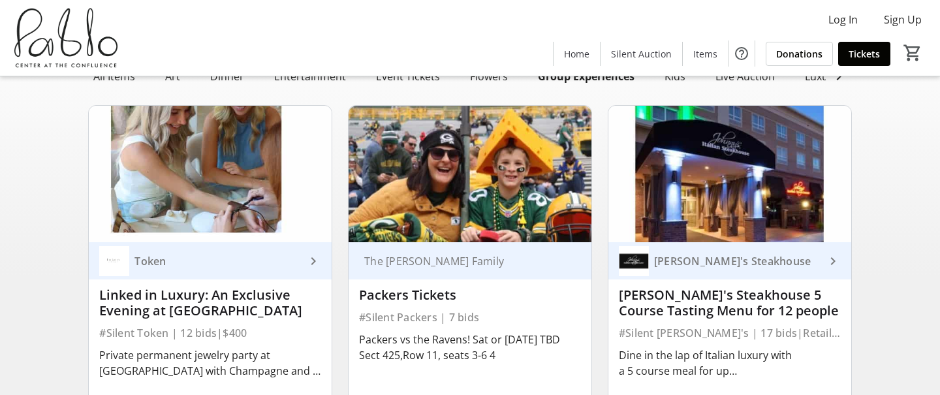
click at [498, 172] on img at bounding box center [470, 174] width 243 height 136
click at [506, 178] on img at bounding box center [470, 174] width 243 height 136
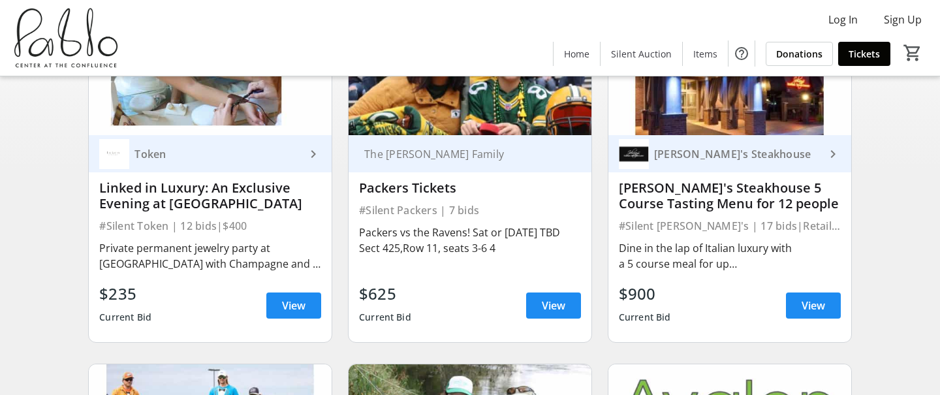
scroll to position [238, 0]
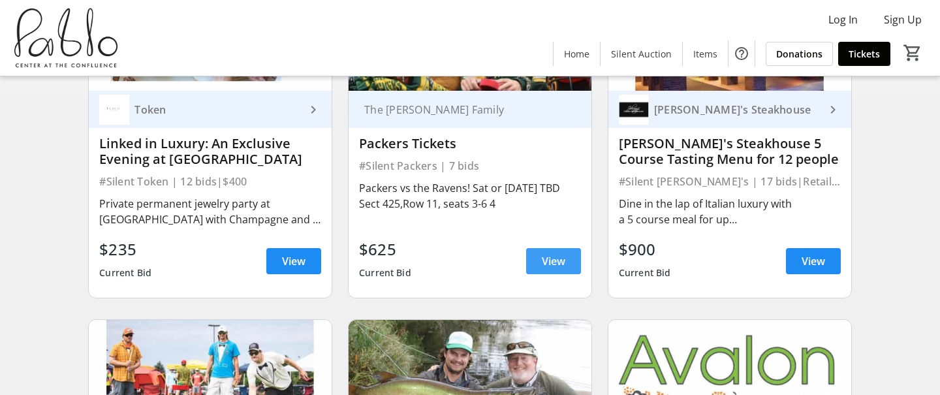
click at [536, 256] on span at bounding box center [553, 260] width 55 height 31
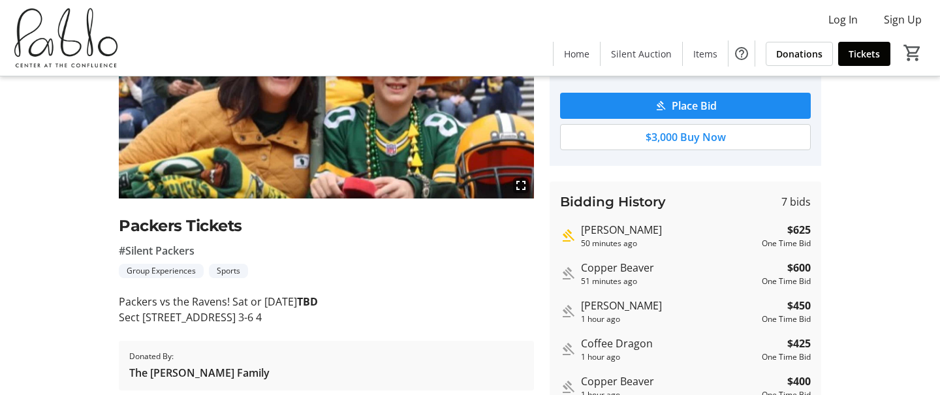
scroll to position [249, 0]
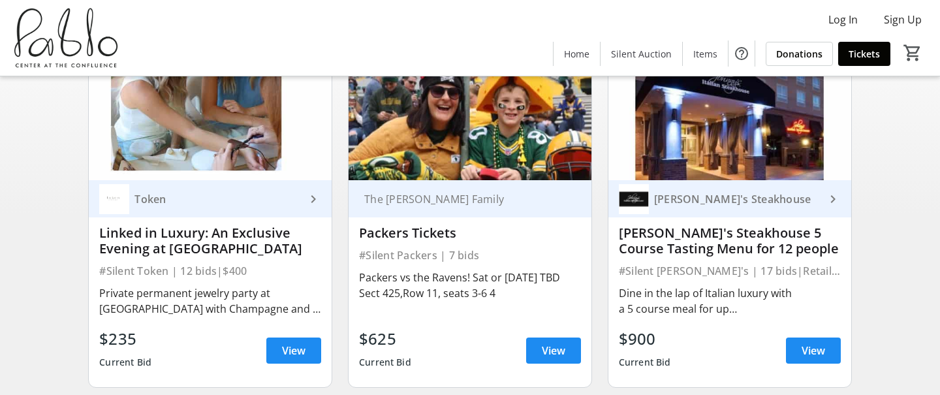
scroll to position [103, 0]
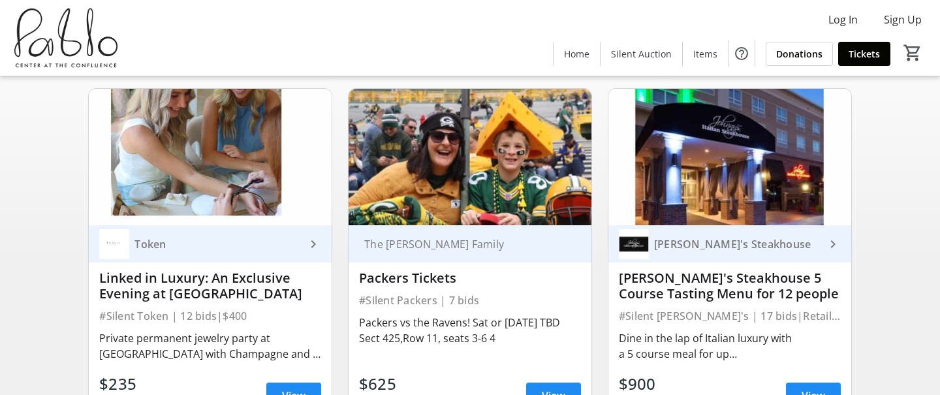
click at [178, 146] on img at bounding box center [210, 157] width 243 height 136
click at [728, 181] on img at bounding box center [729, 157] width 243 height 136
click at [724, 181] on img at bounding box center [729, 157] width 243 height 136
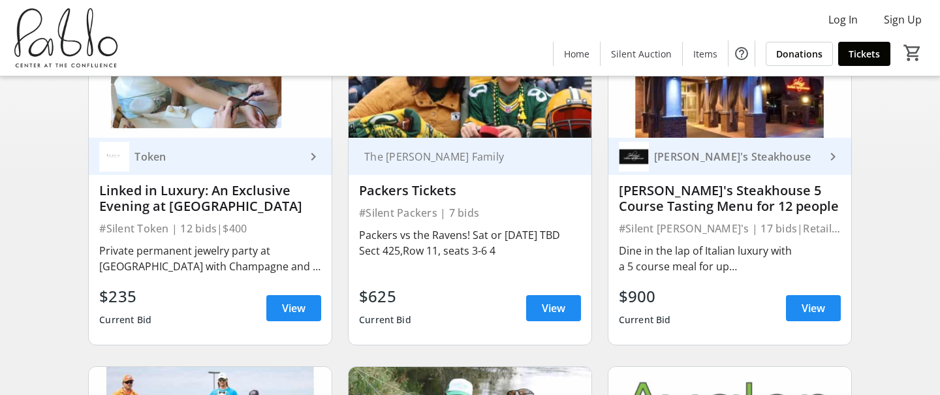
scroll to position [193, 0]
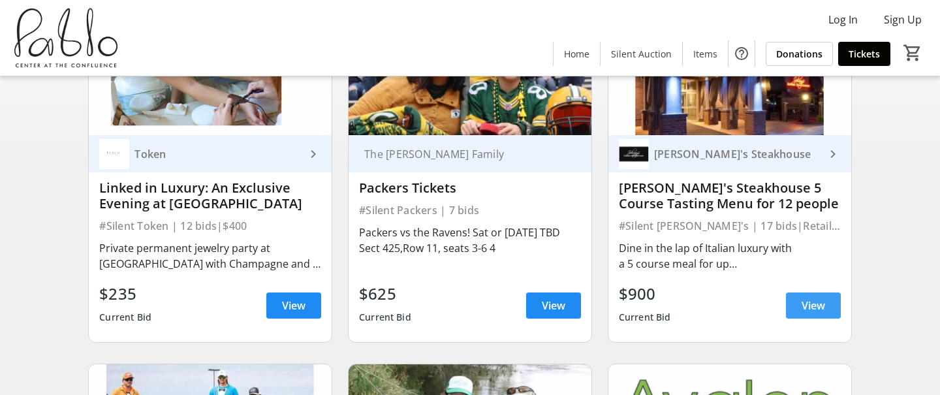
click at [813, 298] on span "View" at bounding box center [814, 306] width 24 height 16
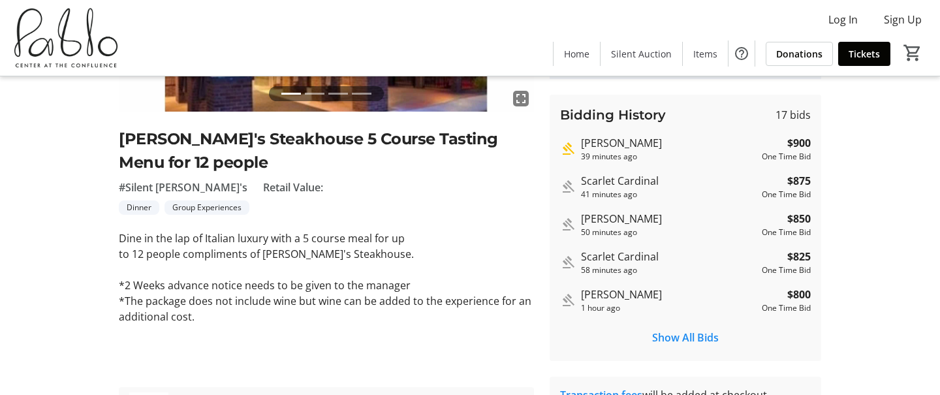
scroll to position [253, 0]
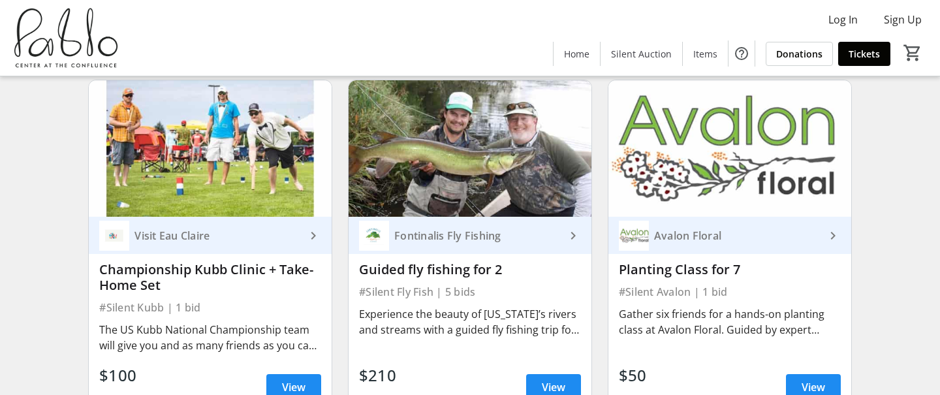
scroll to position [501, 0]
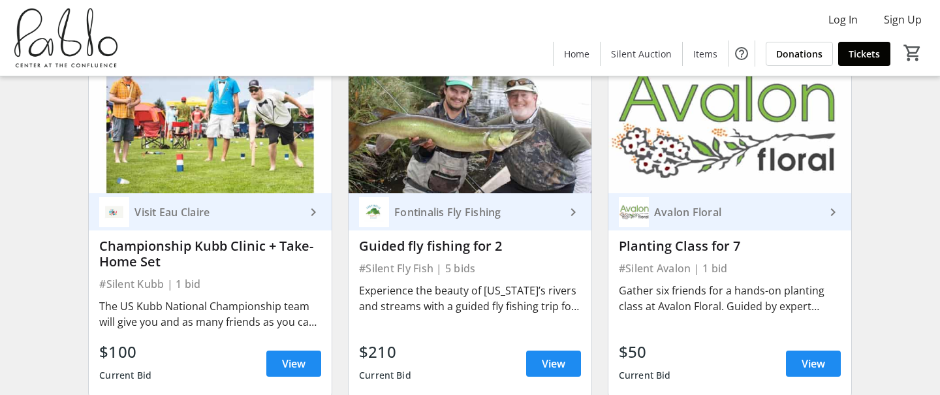
click at [471, 168] on img at bounding box center [470, 125] width 243 height 136
click at [495, 143] on img at bounding box center [470, 125] width 243 height 136
click at [521, 127] on img at bounding box center [470, 125] width 243 height 136
click at [557, 359] on span "View" at bounding box center [554, 364] width 24 height 16
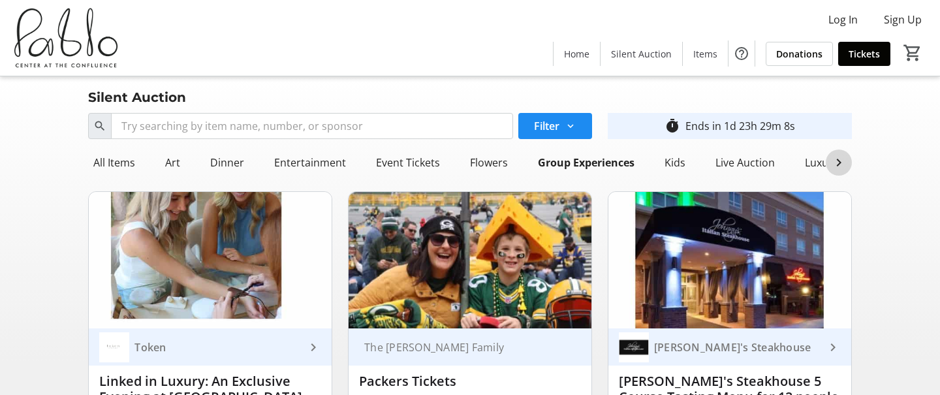
click at [834, 161] on mat-icon at bounding box center [839, 163] width 16 height 16
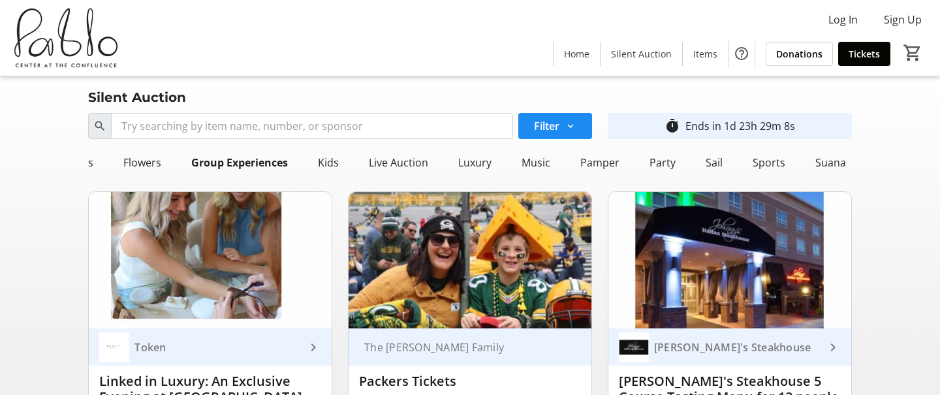
scroll to position [0, 338]
click at [829, 161] on div "Suana" at bounding box center [839, 162] width 41 height 26
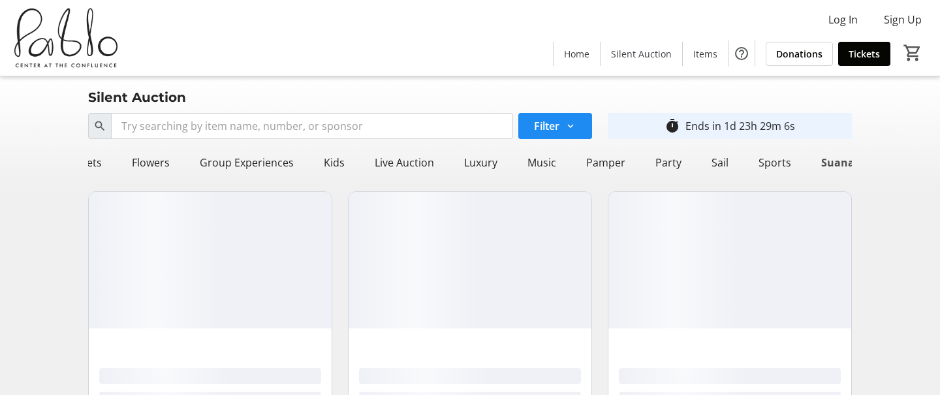
scroll to position [0, 335]
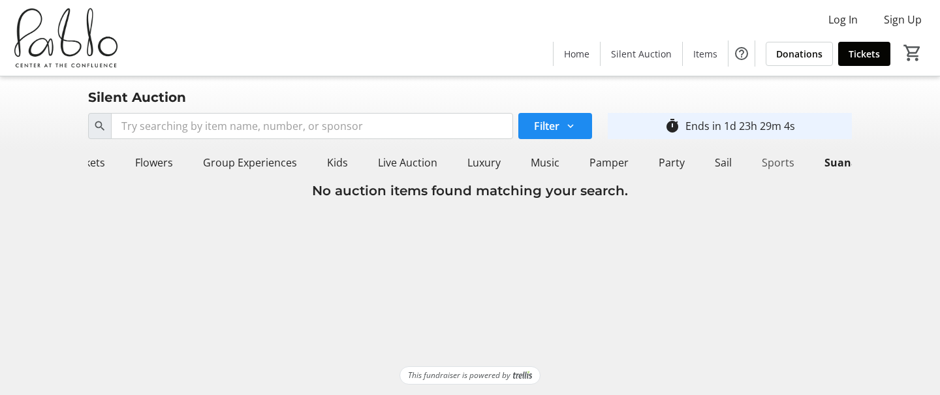
click at [774, 163] on div "Sports" at bounding box center [778, 162] width 43 height 26
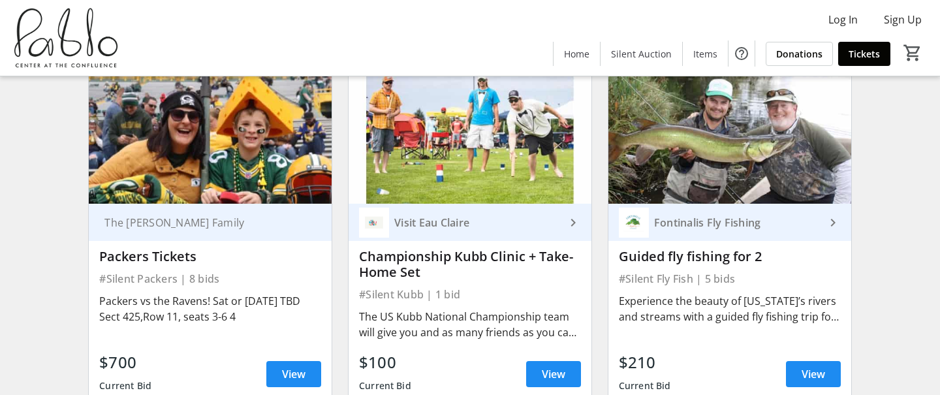
scroll to position [0, 0]
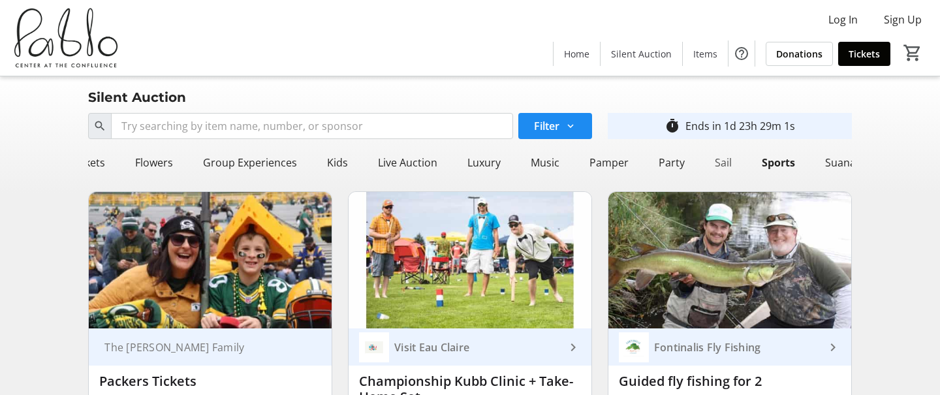
click at [710, 159] on div "Sail" at bounding box center [723, 162] width 27 height 26
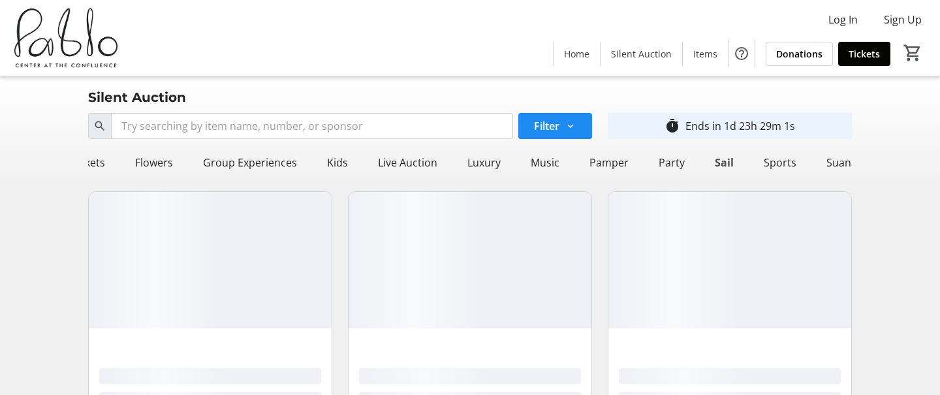
scroll to position [0, 334]
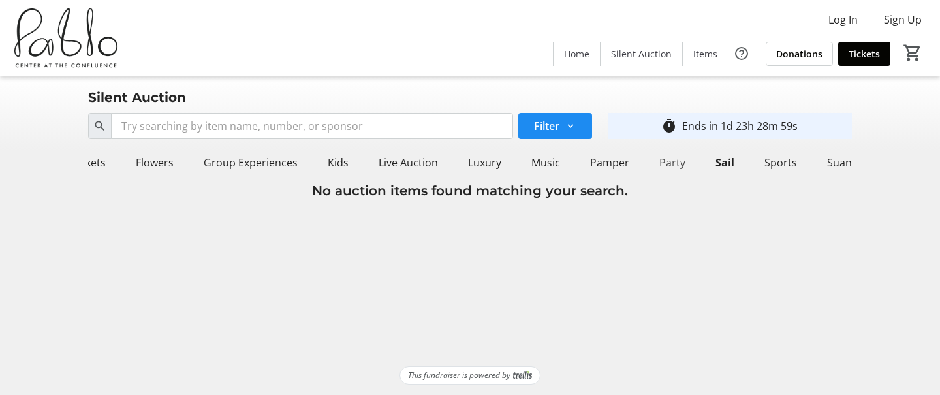
click at [658, 163] on div "Party" at bounding box center [672, 162] width 37 height 26
click at [588, 164] on div "Pamper" at bounding box center [610, 162] width 50 height 26
click at [527, 165] on div "Music" at bounding box center [545, 162] width 39 height 26
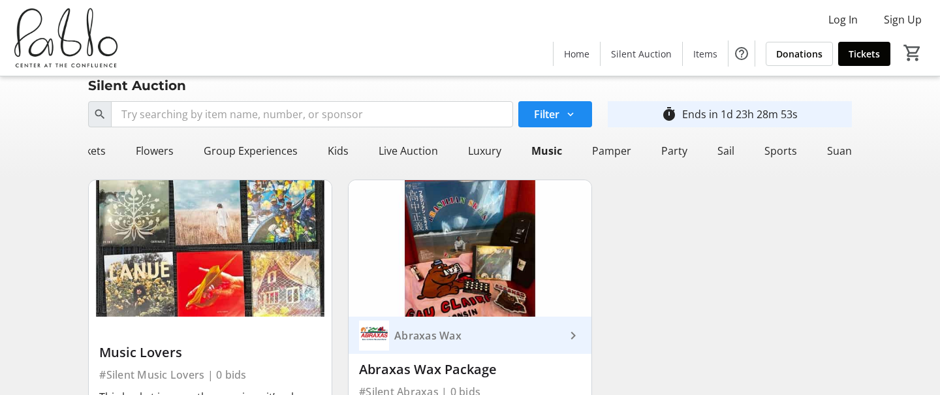
scroll to position [0, 0]
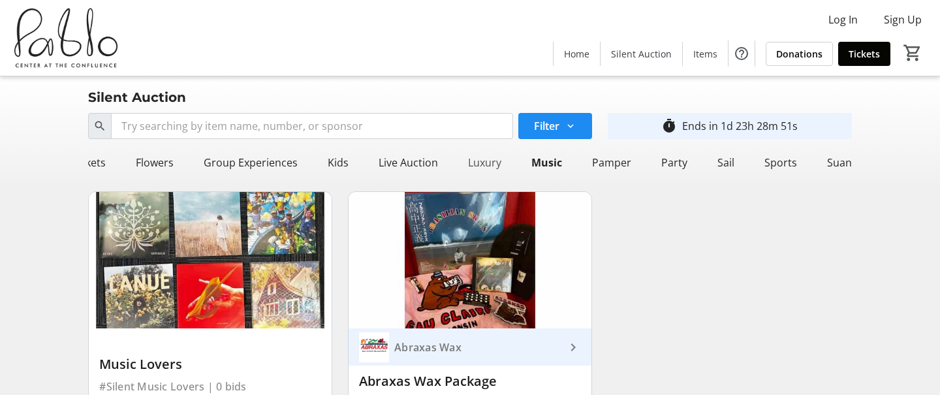
click at [469, 165] on div "Luxury" at bounding box center [485, 162] width 44 height 26
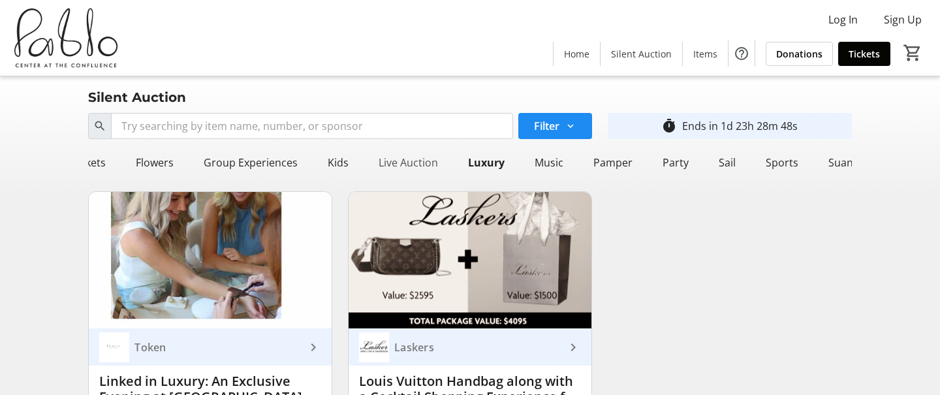
click at [400, 157] on div "Live Auction" at bounding box center [408, 162] width 70 height 26
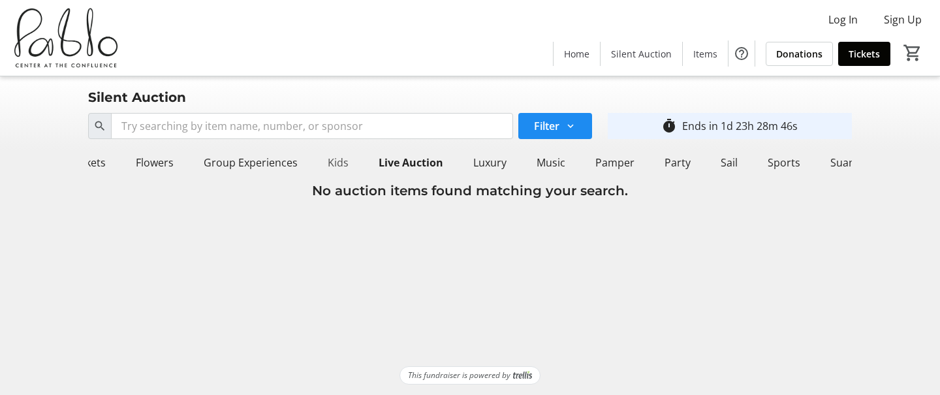
click at [328, 157] on div "Kids" at bounding box center [337, 162] width 31 height 26
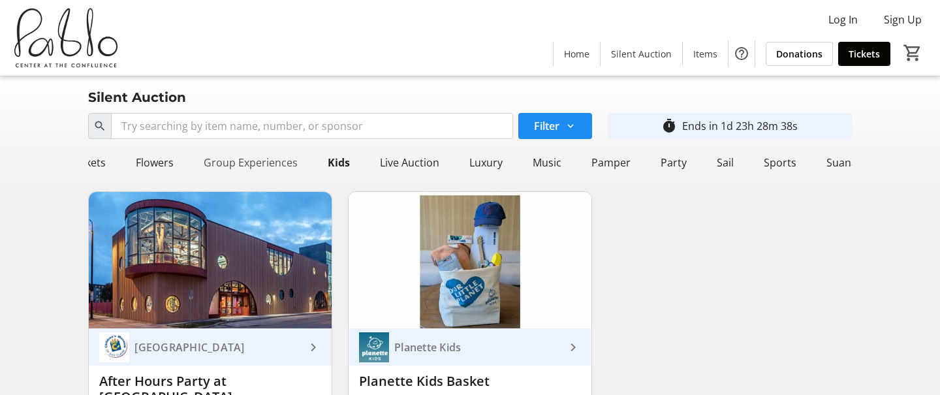
click at [242, 161] on div "Group Experiences" at bounding box center [250, 162] width 104 height 26
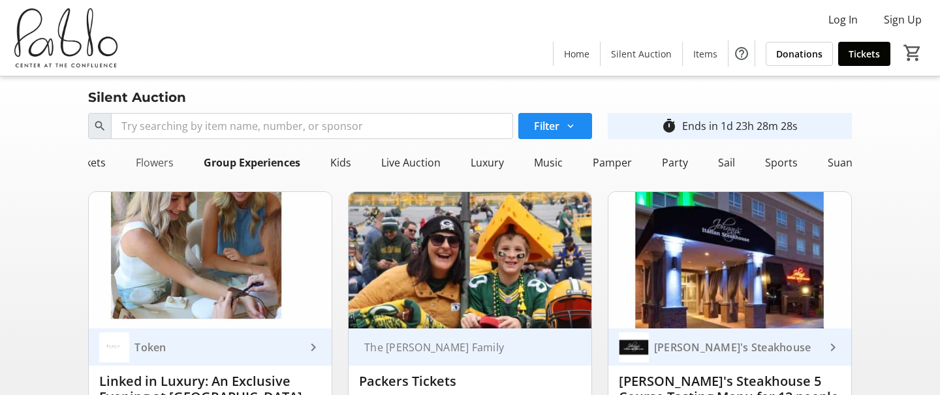
click at [161, 164] on div "Flowers" at bounding box center [155, 162] width 48 height 26
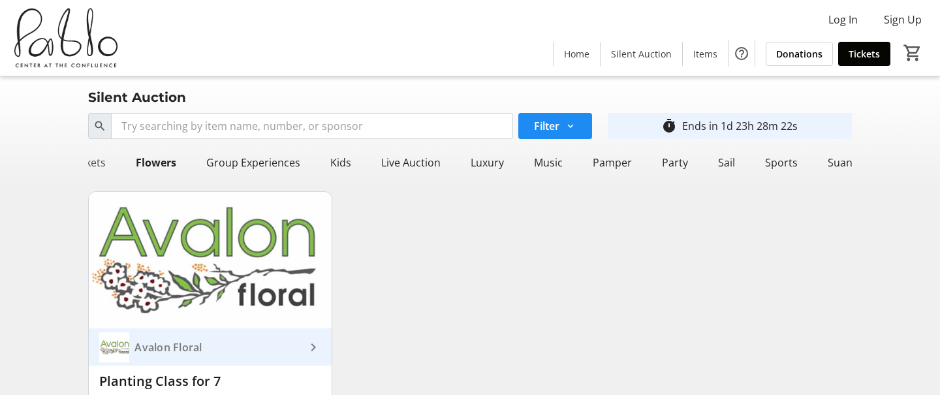
click at [93, 163] on div "Event Tickets" at bounding box center [74, 162] width 74 height 26
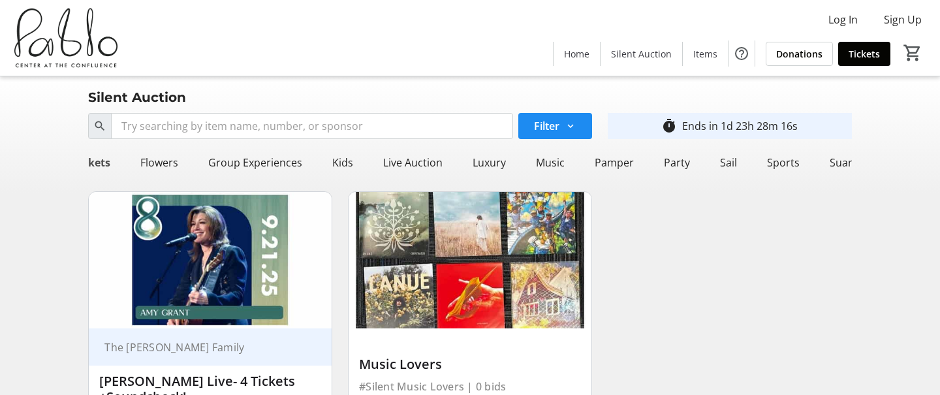
click at [90, 159] on div "Event Tickets" at bounding box center [76, 162] width 79 height 26
click at [90, 163] on div "Event Tickets" at bounding box center [76, 162] width 79 height 26
click at [91, 165] on div "Event Tickets" at bounding box center [76, 162] width 79 height 26
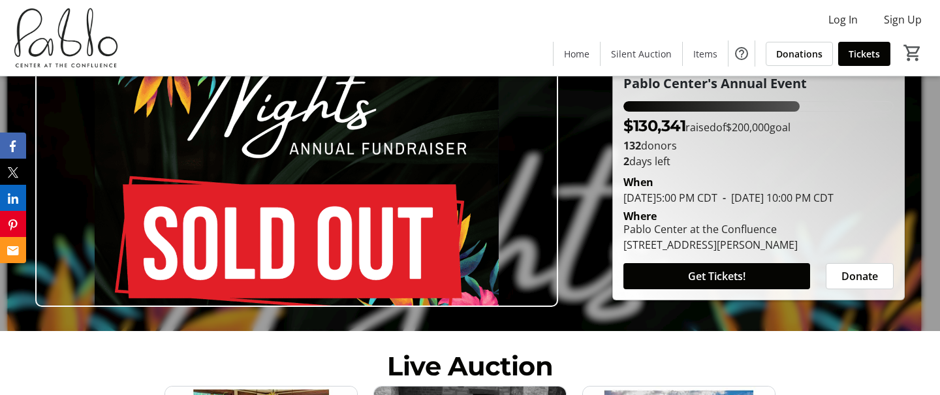
scroll to position [98, 0]
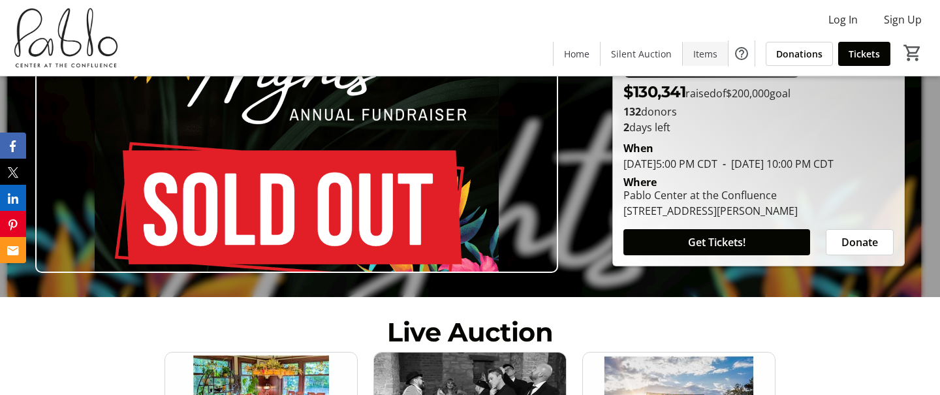
click at [700, 54] on span "Items" at bounding box center [705, 54] width 24 height 14
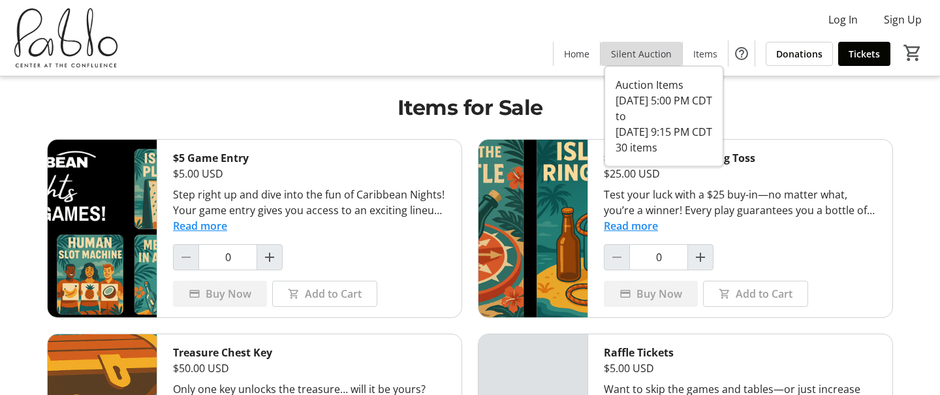
click at [654, 61] on span at bounding box center [642, 53] width 82 height 31
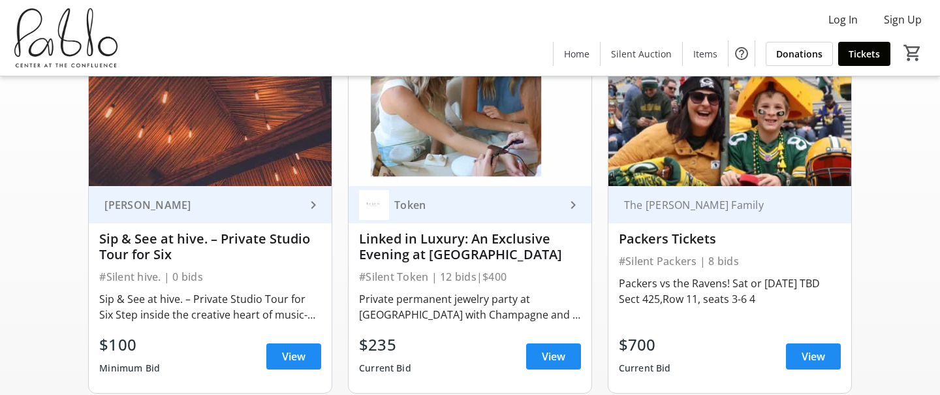
scroll to position [146, 0]
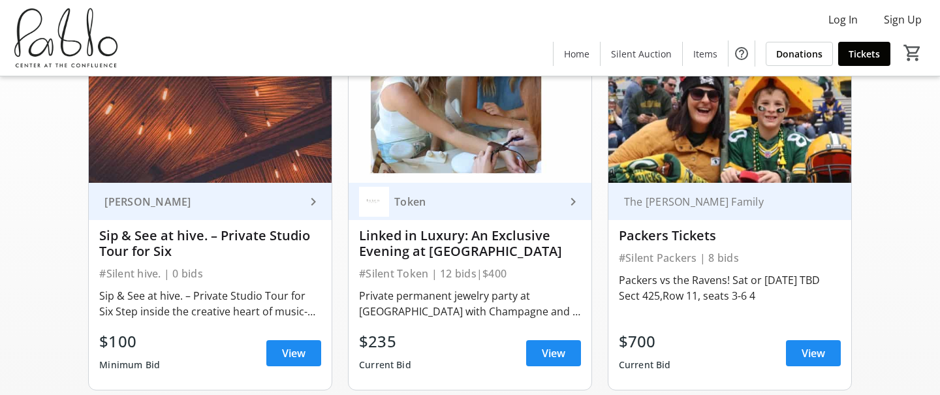
click at [206, 150] on img at bounding box center [210, 114] width 243 height 136
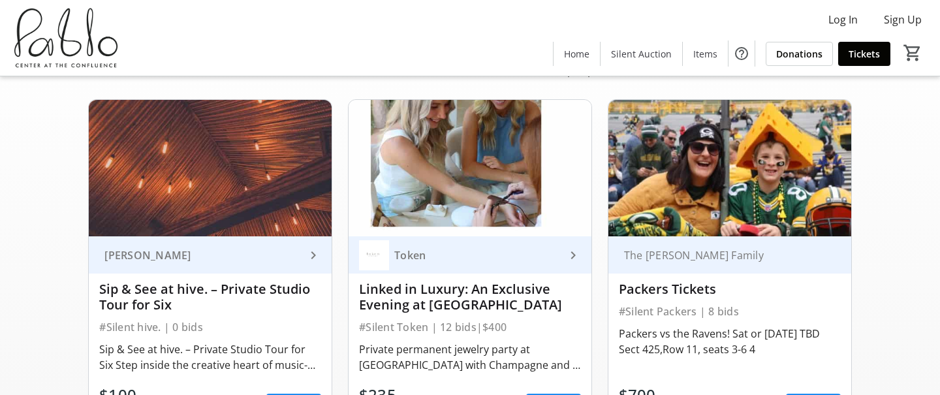
scroll to position [95, 0]
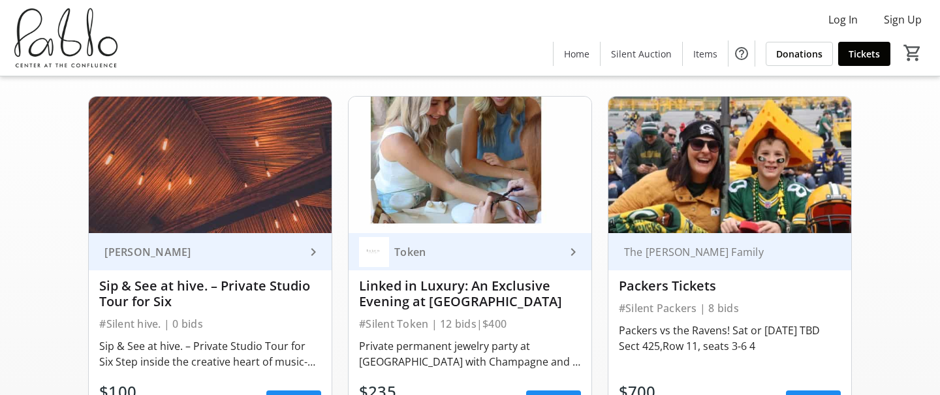
click at [157, 284] on div "Sip & See at hive. – Private Studio Tour for Six" at bounding box center [210, 293] width 222 height 31
click at [313, 255] on mat-icon "keyboard_arrow_right" at bounding box center [314, 252] width 16 height 16
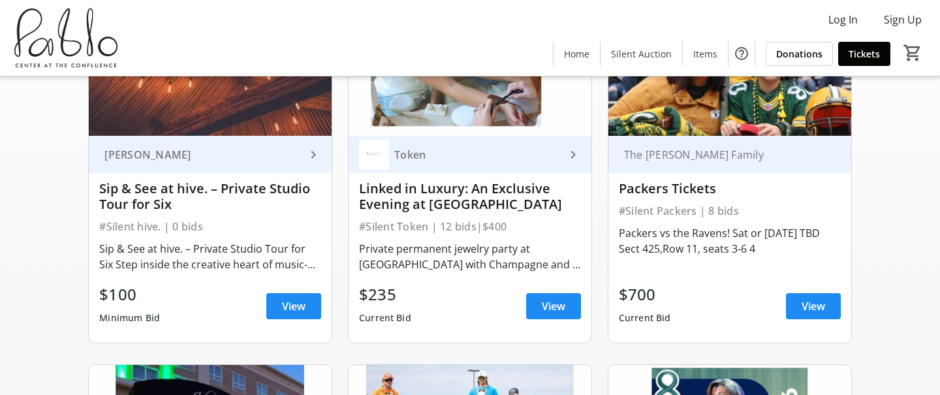
scroll to position [212, 0]
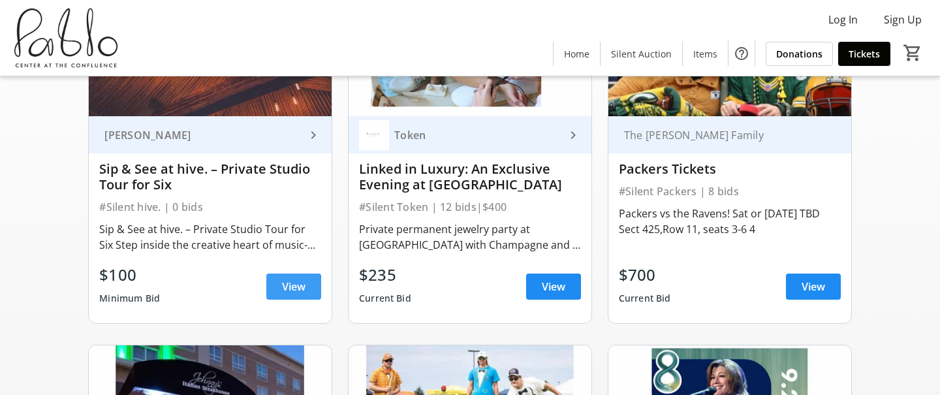
click at [288, 289] on span "View" at bounding box center [294, 287] width 24 height 16
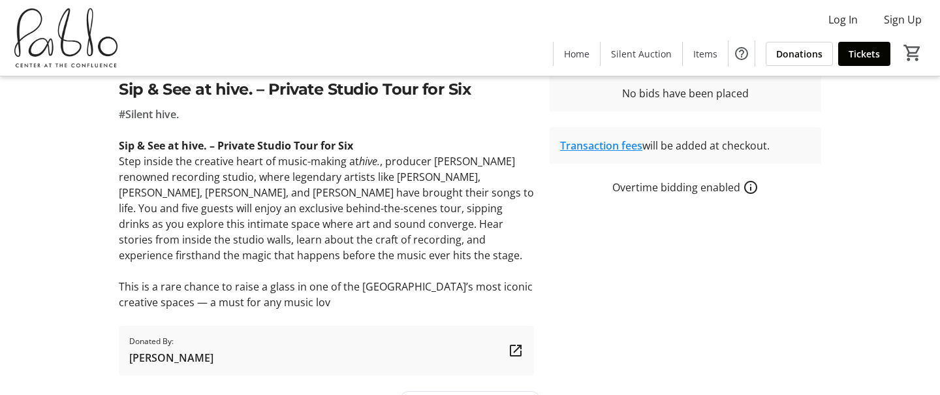
scroll to position [296, 0]
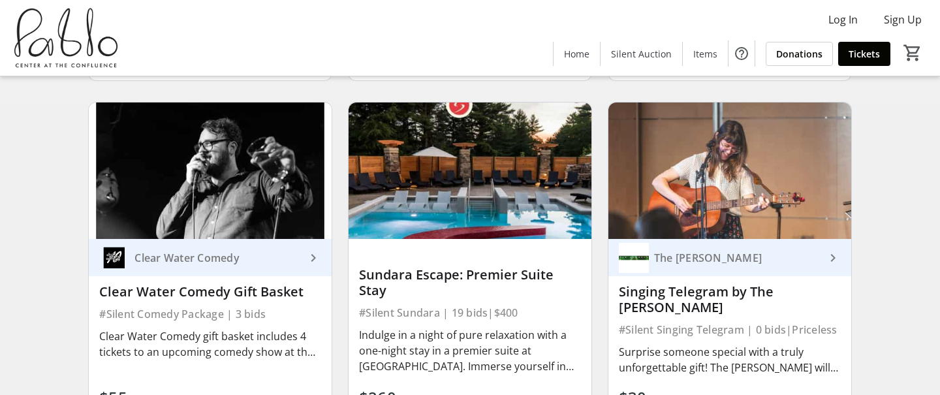
scroll to position [827, 0]
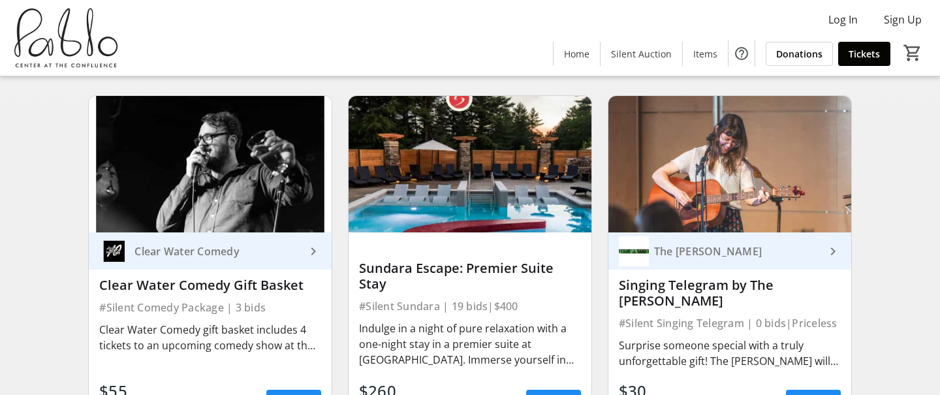
click at [217, 183] on img at bounding box center [210, 164] width 243 height 136
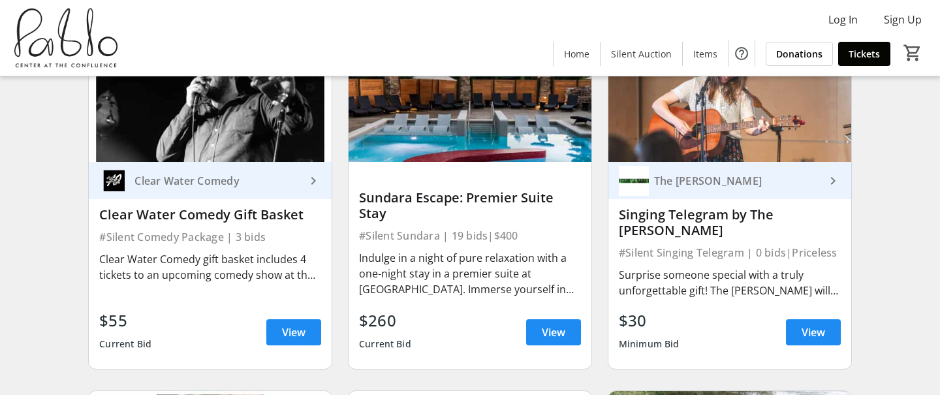
scroll to position [979, 0]
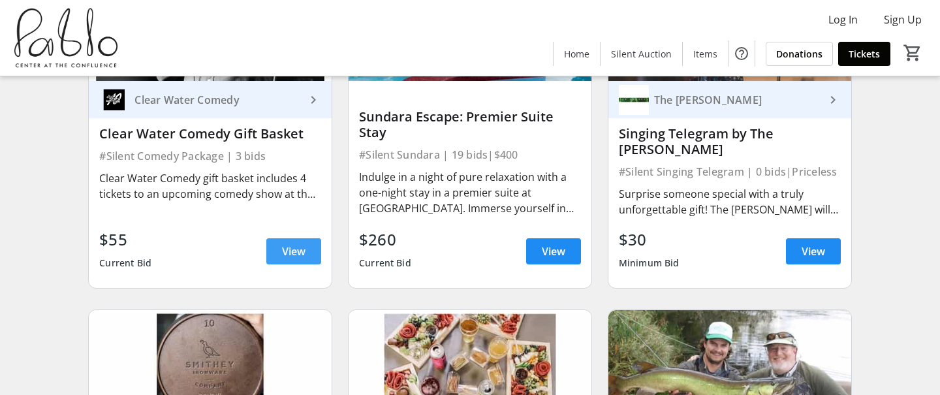
click at [286, 247] on span "View" at bounding box center [294, 252] width 24 height 16
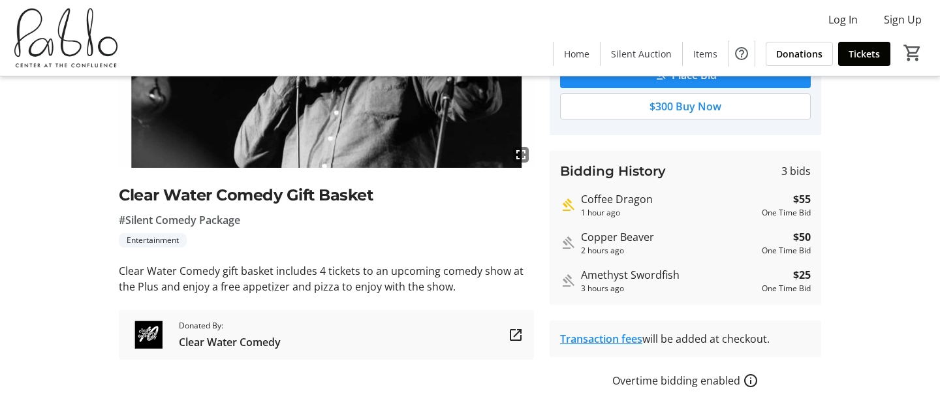
scroll to position [200, 0]
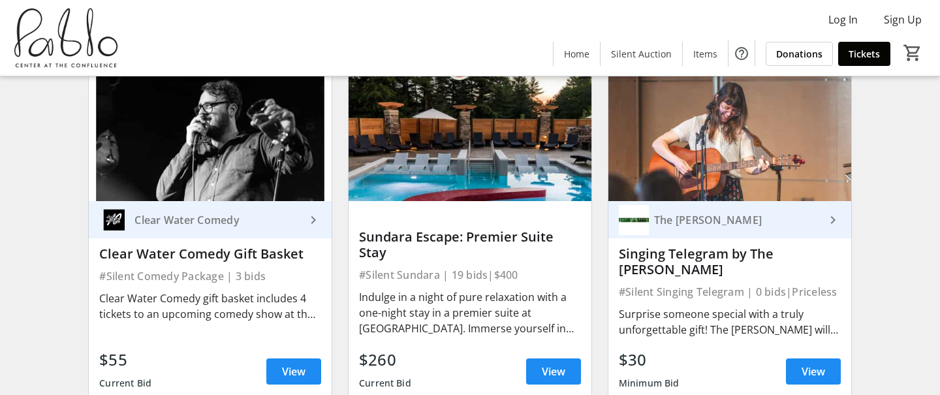
scroll to position [845, 0]
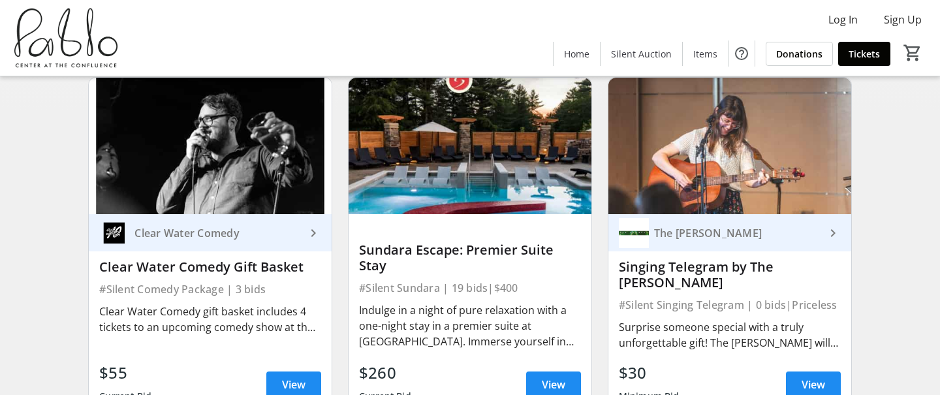
click at [753, 151] on img at bounding box center [729, 146] width 243 height 136
click at [828, 231] on mat-icon "keyboard_arrow_right" at bounding box center [833, 233] width 16 height 16
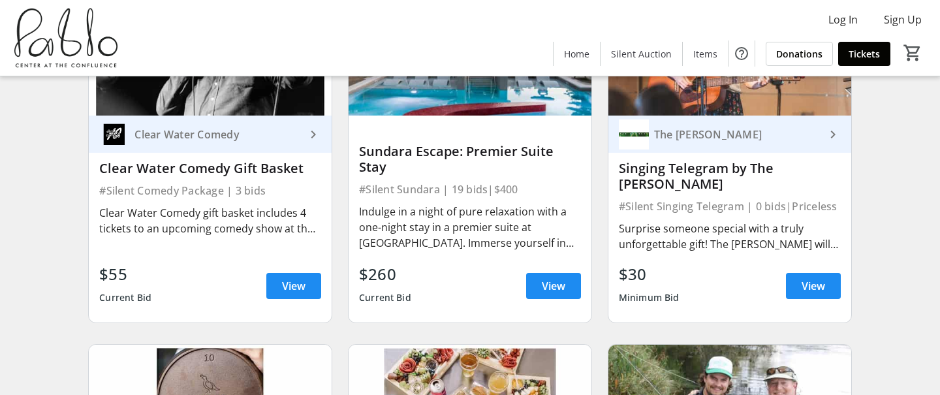
scroll to position [992, 0]
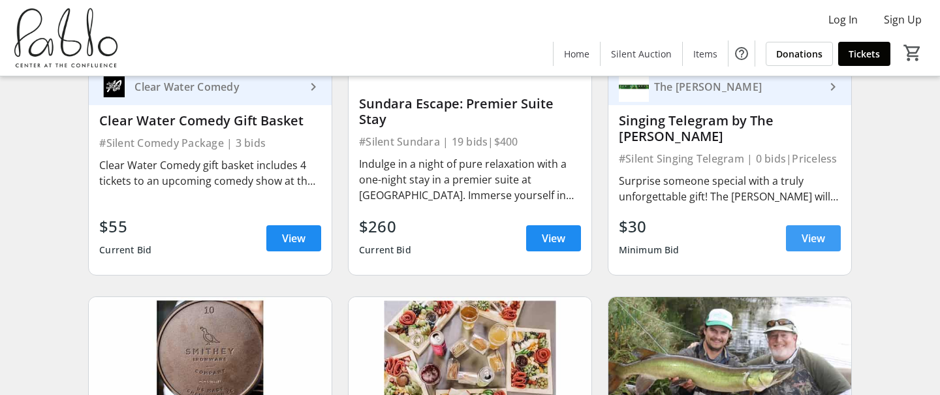
click at [810, 234] on span "View" at bounding box center [814, 238] width 24 height 16
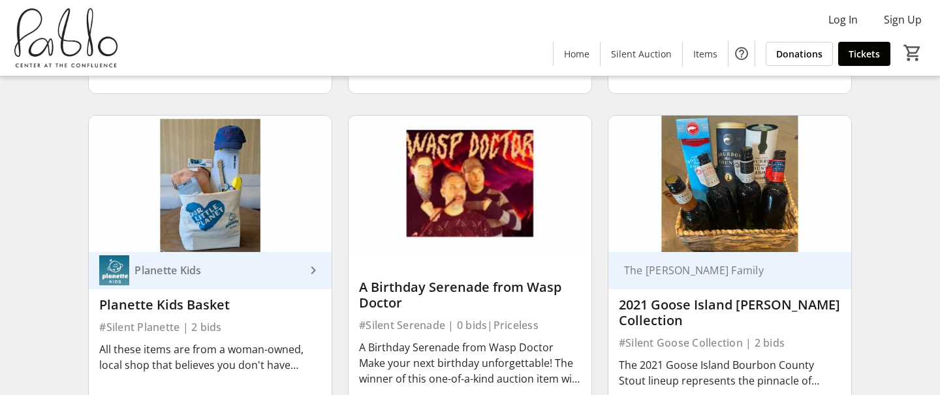
scroll to position [2306, 0]
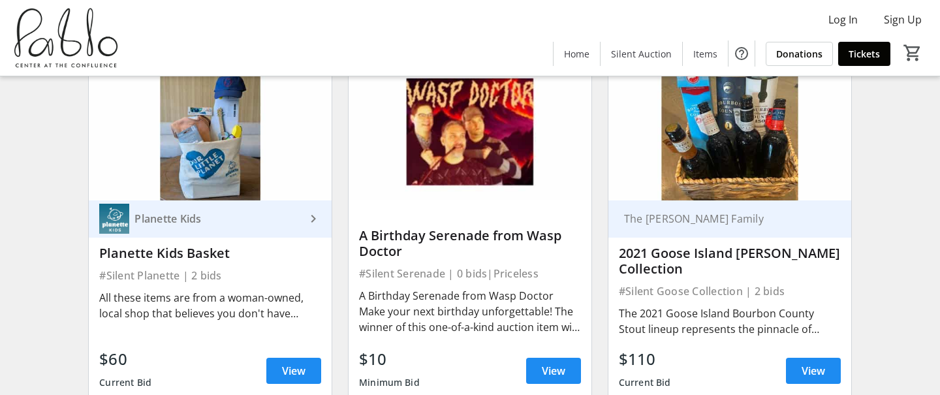
click at [462, 115] on img at bounding box center [470, 132] width 243 height 136
click at [552, 365] on span "View" at bounding box center [554, 371] width 24 height 16
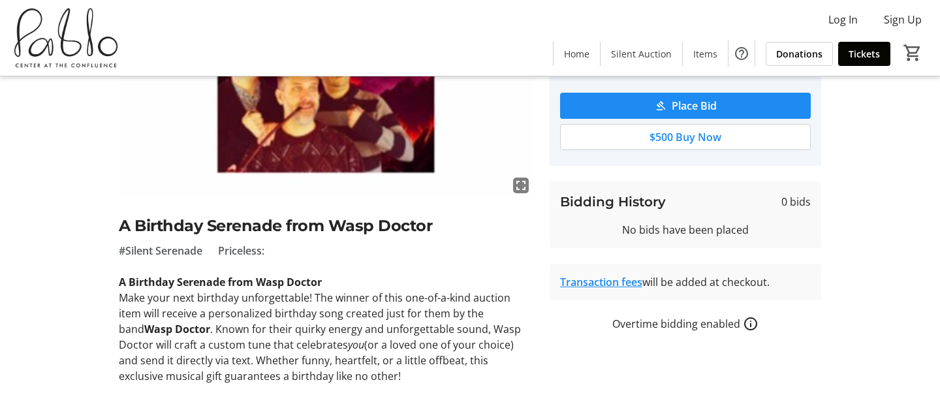
scroll to position [197, 0]
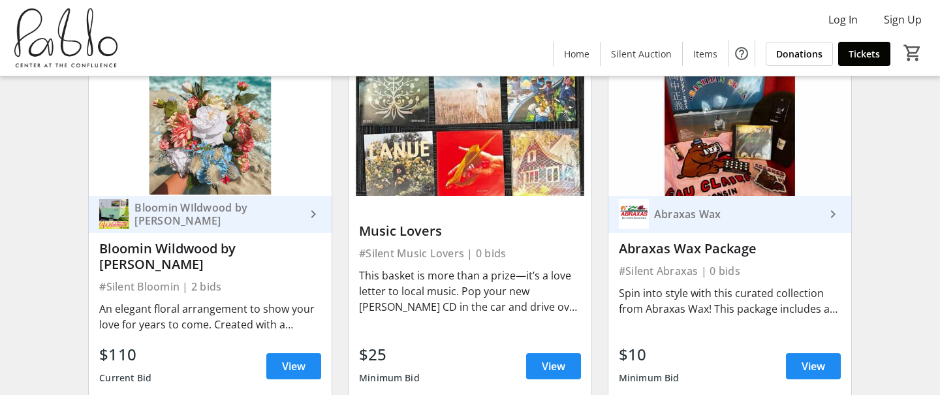
scroll to position [3108, 0]
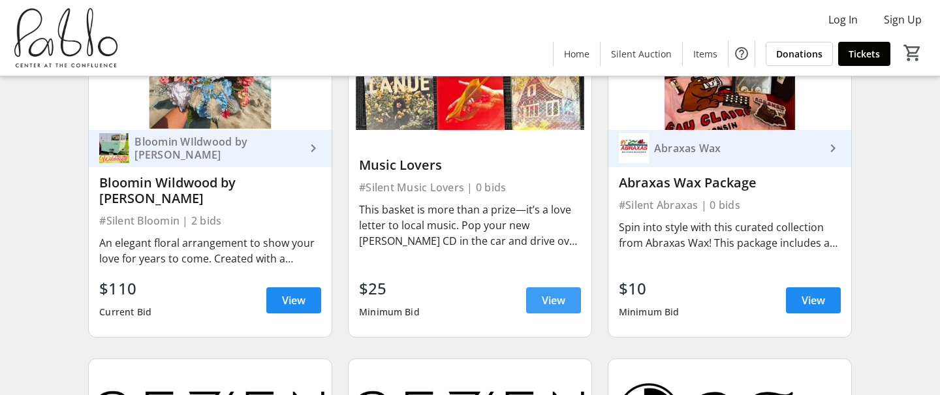
click at [552, 292] on span "View" at bounding box center [554, 300] width 24 height 16
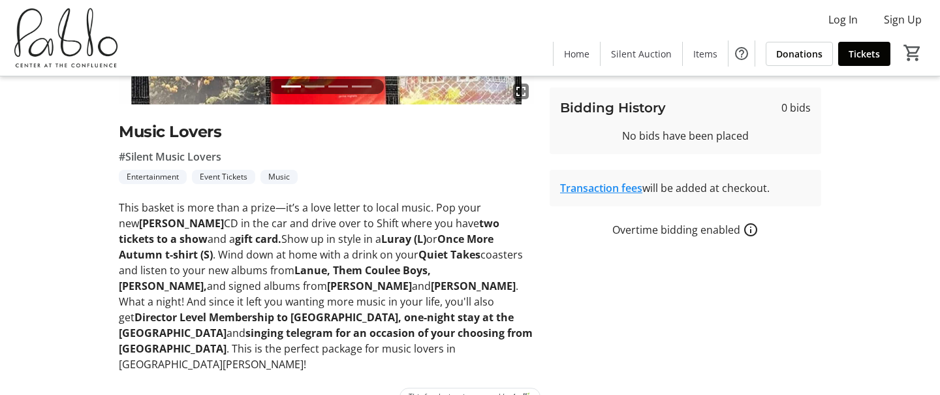
scroll to position [264, 0]
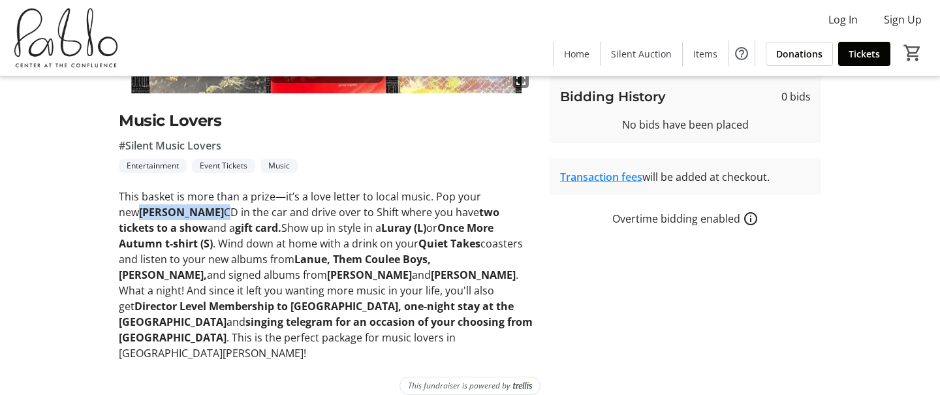
drag, startPoint x: 502, startPoint y: 194, endPoint x: 151, endPoint y: 214, distance: 351.2
click at [151, 214] on p "This basket is more than a prize—it’s a love letter to local music. Pop your ne…" at bounding box center [326, 275] width 415 height 172
copy p "[PERSON_NAME]"
click at [665, 254] on tr-auction-item-bidding-ui "One Time Bid Auto Bid Bid Amount * $ 25 Minimum bid is $25 Place Bid $700 Buy N…" at bounding box center [685, 110] width 287 height 501
click at [670, 345] on div "Auction Home / View Item fullscreen fullscreen fullscreen fullscreen Previous N…" at bounding box center [470, 112] width 862 height 598
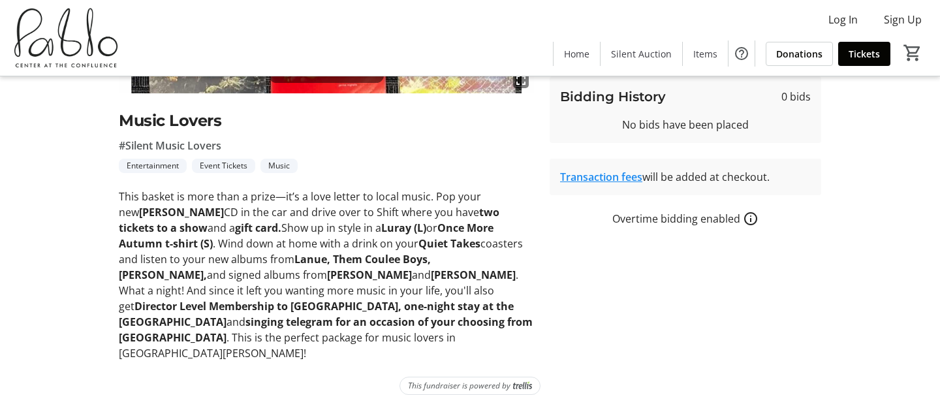
scroll to position [3108, 0]
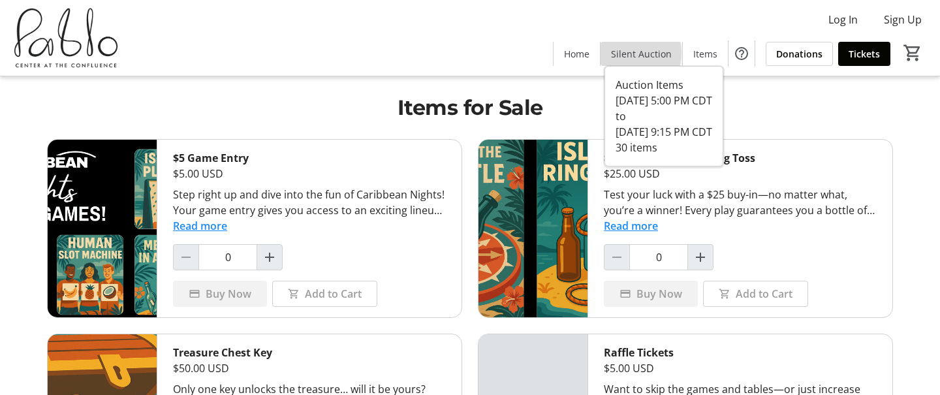
click at [631, 53] on span "Silent Auction" at bounding box center [641, 54] width 61 height 14
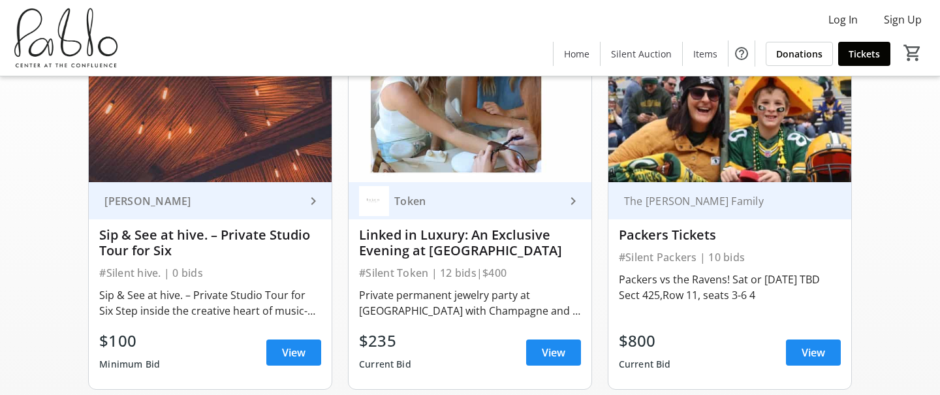
scroll to position [148, 0]
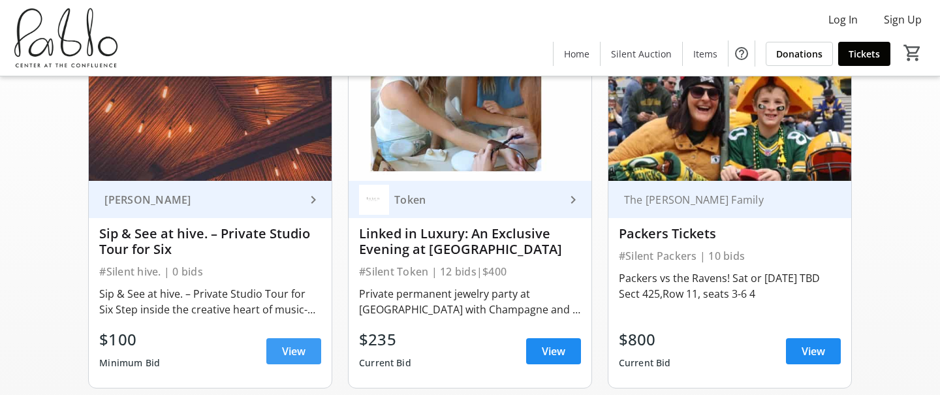
click at [290, 353] on span "View" at bounding box center [294, 351] width 24 height 16
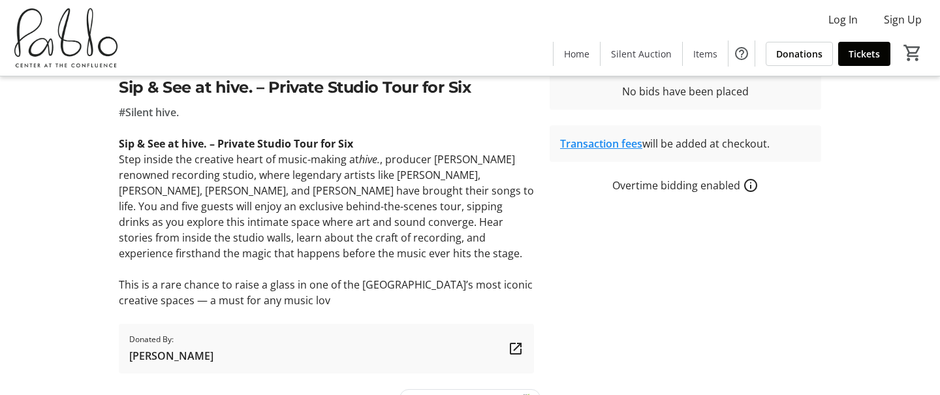
scroll to position [299, 0]
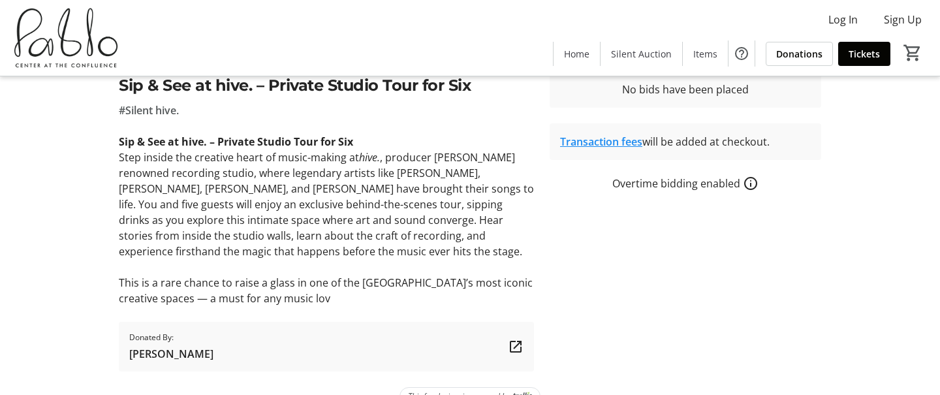
click at [149, 351] on span "[PERSON_NAME]" at bounding box center [171, 354] width 84 height 16
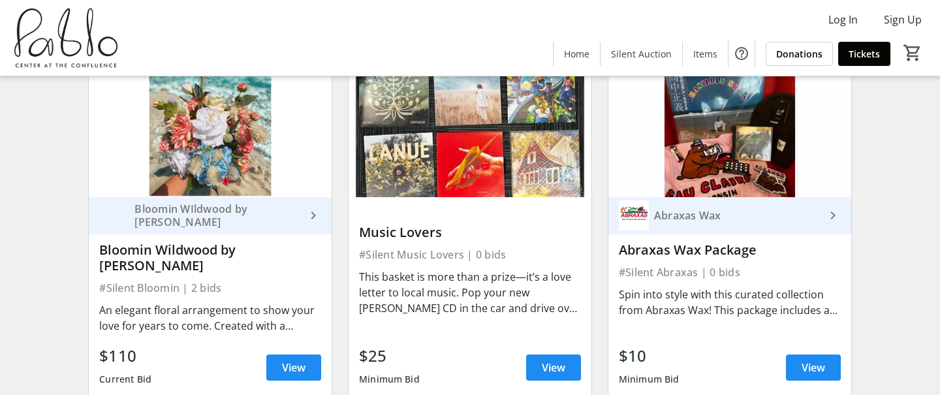
scroll to position [3044, 0]
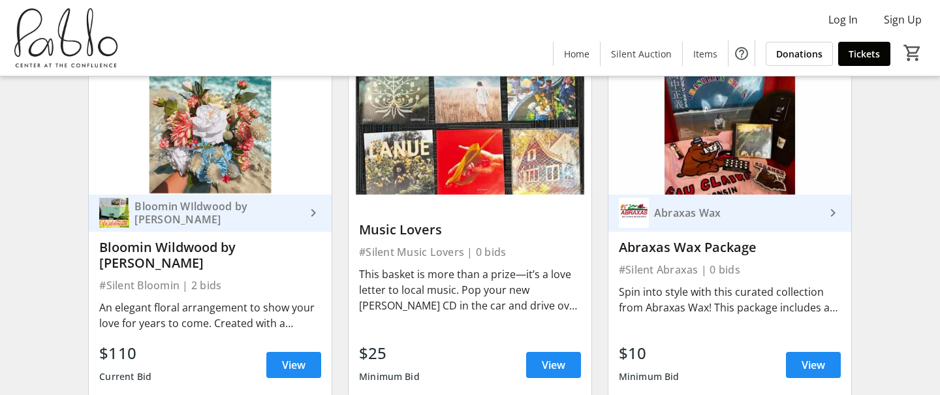
click at [759, 159] on img at bounding box center [729, 126] width 243 height 136
click at [832, 206] on mat-icon "keyboard_arrow_right" at bounding box center [833, 213] width 16 height 16
click at [812, 357] on span "View" at bounding box center [814, 365] width 24 height 16
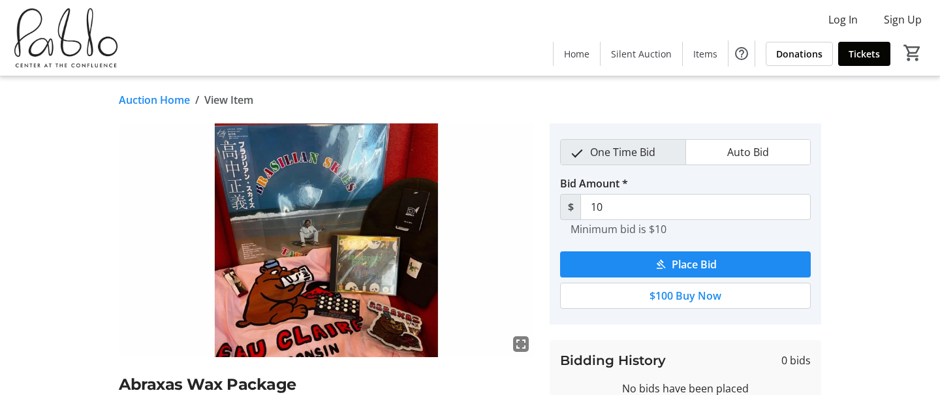
click at [363, 241] on img at bounding box center [326, 240] width 415 height 234
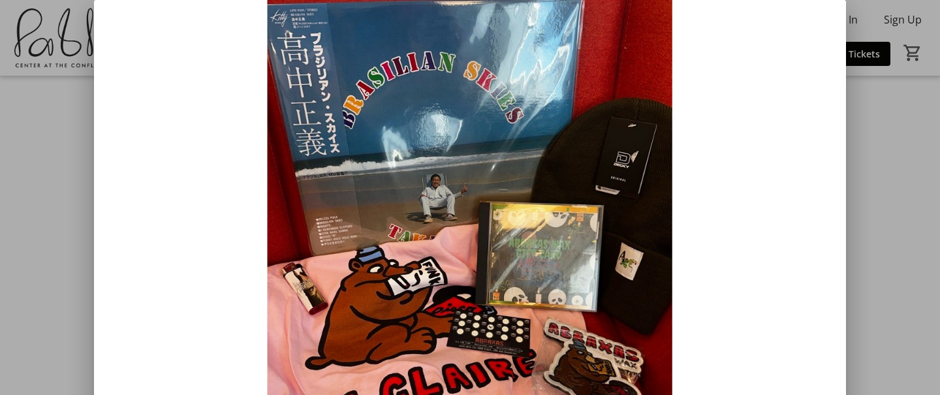
click at [896, 287] on div at bounding box center [470, 197] width 940 height 395
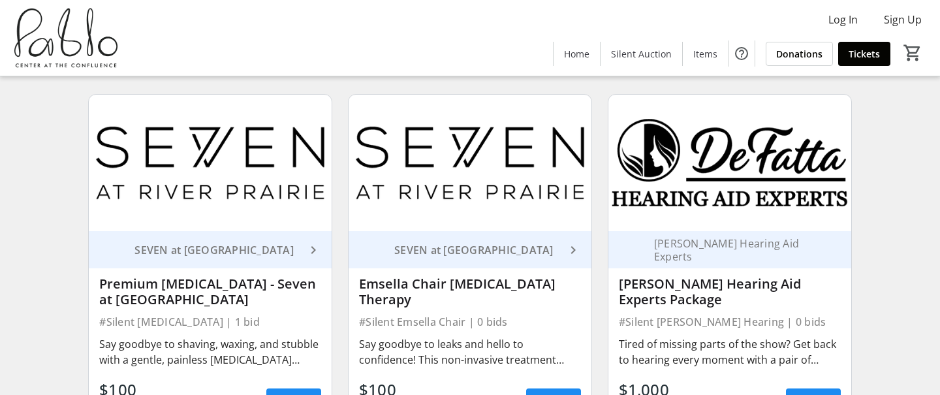
scroll to position [3437, 0]
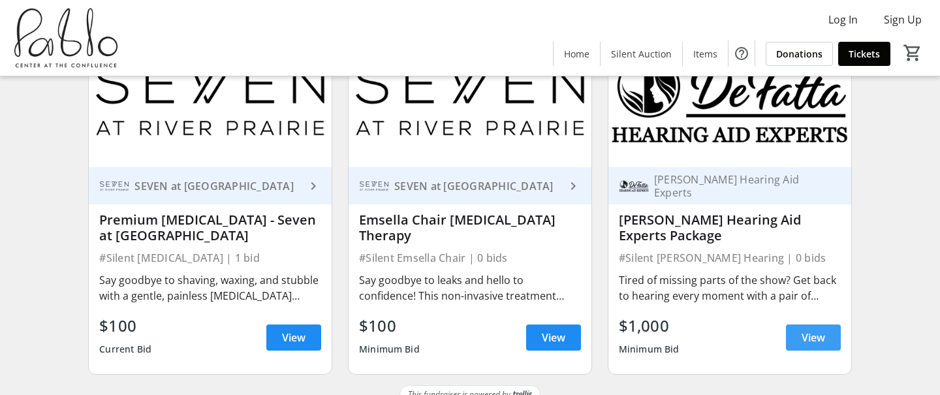
click at [810, 330] on span "View" at bounding box center [814, 338] width 24 height 16
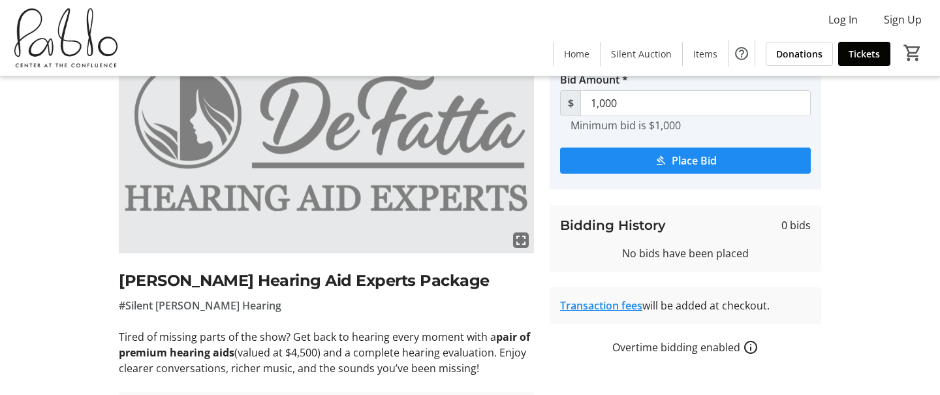
scroll to position [200, 0]
